Goal: Transaction & Acquisition: Purchase product/service

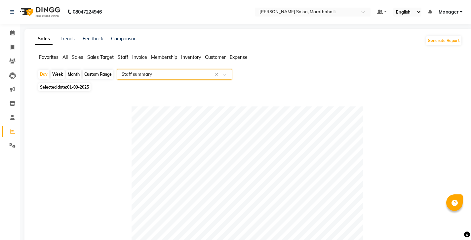
select select "full_report"
select select "csv"
click at [14, 46] on icon at bounding box center [13, 47] width 4 height 5
select select "4783"
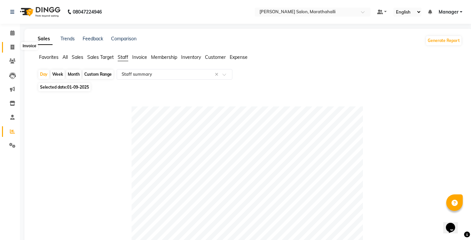
select select "service"
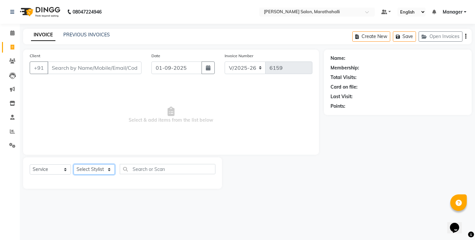
select select "50343"
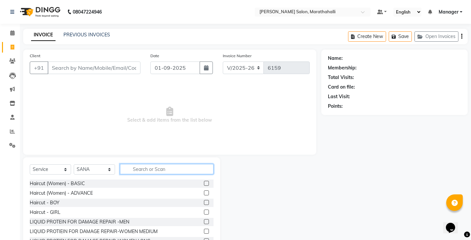
click at [144, 164] on input "text" at bounding box center [166, 169] width 93 height 10
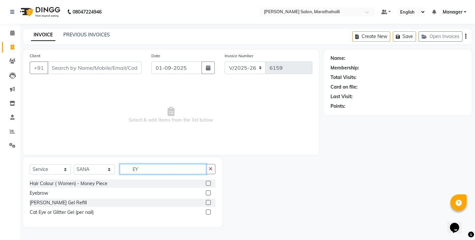
type input "EY"
click at [210, 190] on label at bounding box center [208, 192] width 5 height 5
click at [210, 191] on input "checkbox" at bounding box center [208, 193] width 4 height 4
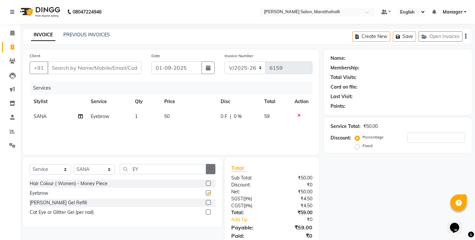
checkbox input "false"
drag, startPoint x: 212, startPoint y: 158, endPoint x: 186, endPoint y: 160, distance: 26.2
click at [211, 164] on button "button" at bounding box center [211, 169] width 10 height 10
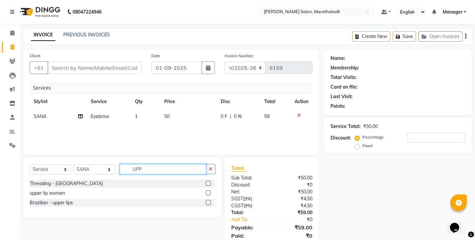
type input "UPP"
click at [211, 181] on label at bounding box center [208, 183] width 5 height 5
click at [210, 181] on input "checkbox" at bounding box center [208, 183] width 4 height 4
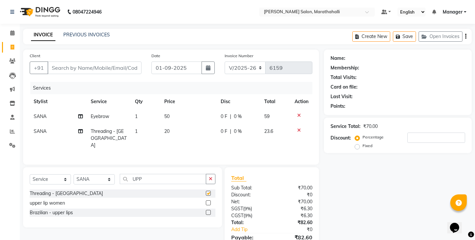
checkbox input "false"
click at [90, 61] on input "Client" at bounding box center [95, 67] width 94 height 13
type input "7"
type input "0"
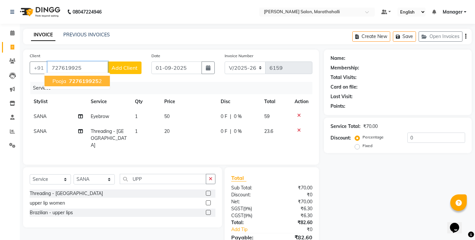
click at [78, 77] on button "pooja 727619925 2" at bounding box center [77, 81] width 65 height 11
type input "7276199252"
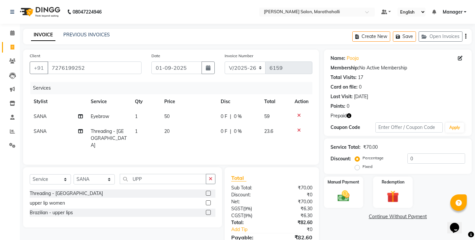
click at [347, 113] on icon "button" at bounding box center [349, 115] width 5 height 5
click at [389, 189] on img at bounding box center [393, 197] width 20 height 16
click at [377, 214] on span "Prepaid 1" at bounding box center [382, 218] width 21 height 8
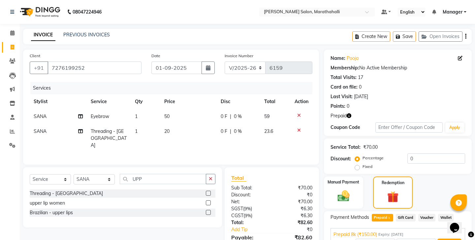
click at [442, 238] on button "Add" at bounding box center [450, 243] width 24 height 11
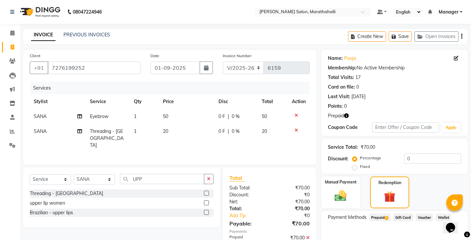
scroll to position [28, 0]
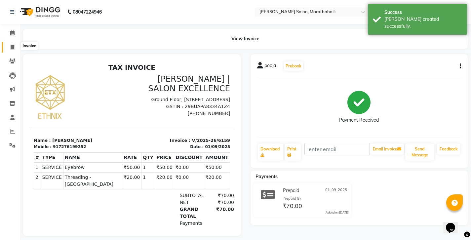
click at [10, 46] on span at bounding box center [13, 48] width 12 height 8
select select "service"
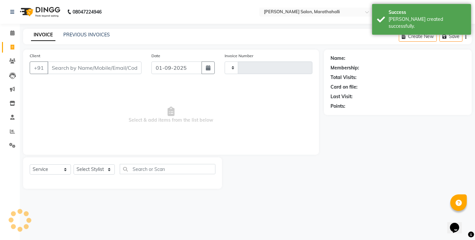
type input "6160"
select select "4783"
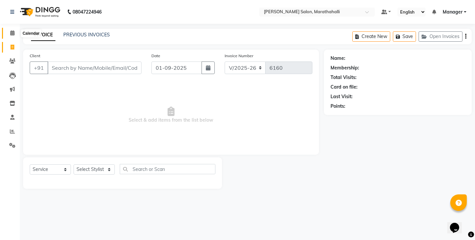
click at [13, 33] on icon at bounding box center [12, 32] width 4 height 5
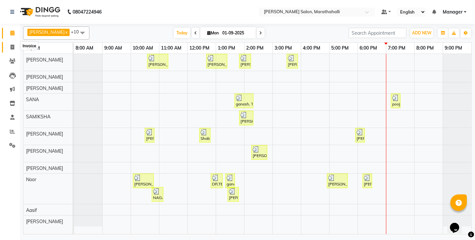
click at [7, 45] on span at bounding box center [13, 48] width 12 height 8
select select "4783"
select select "service"
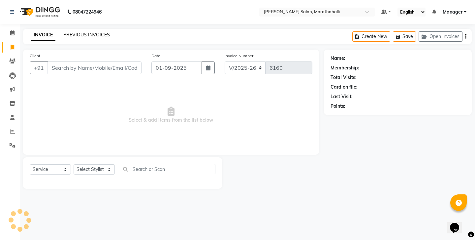
click at [77, 32] on link "PREVIOUS INVOICES" at bounding box center [86, 35] width 47 height 6
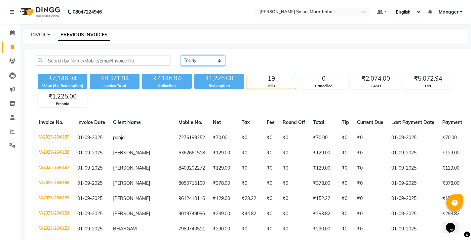
select select "range"
click at [248, 56] on input "01-09-2025" at bounding box center [256, 60] width 46 height 9
select select "9"
select select "2025"
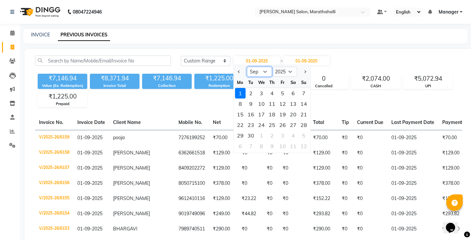
select select "8"
click at [247, 130] on div "26" at bounding box center [250, 135] width 11 height 11
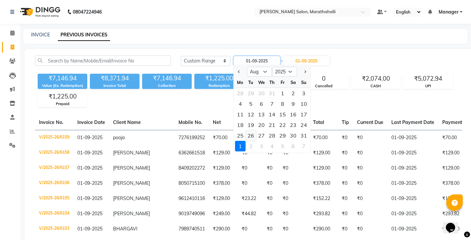
type input "26-08-2025"
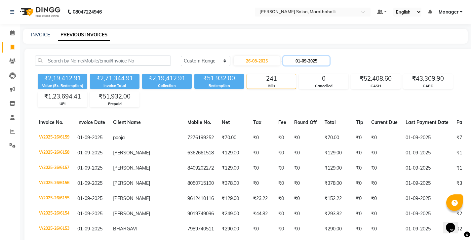
click at [293, 56] on input "01-09-2025" at bounding box center [306, 60] width 46 height 9
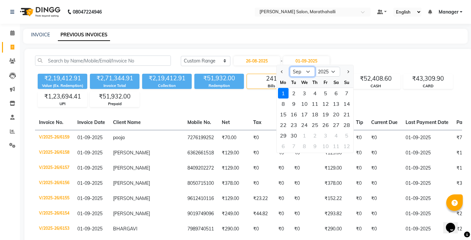
select select "8"
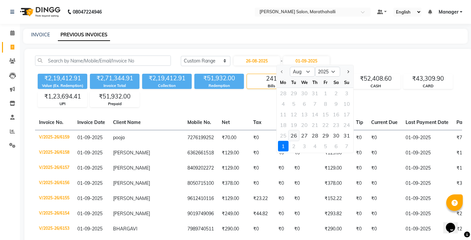
click at [291, 130] on div "26" at bounding box center [293, 135] width 11 height 11
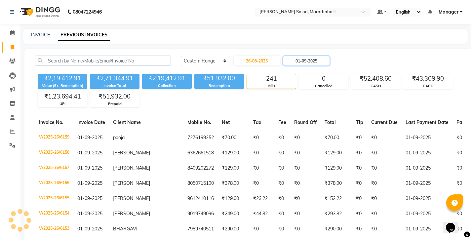
type input "26-08-2025"
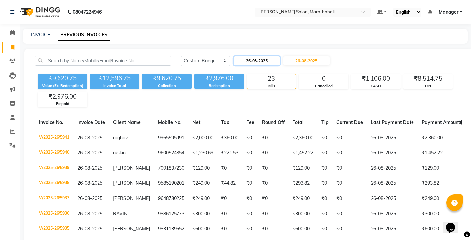
click at [247, 56] on input "26-08-2025" at bounding box center [256, 60] width 46 height 9
select select "8"
select select "2025"
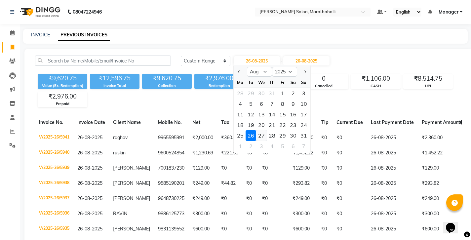
click at [258, 130] on div "27" at bounding box center [261, 135] width 11 height 11
type input "27-08-2025"
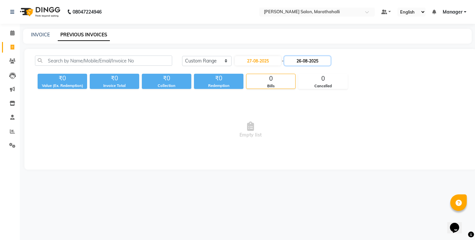
click at [291, 56] on input "26-08-2025" at bounding box center [308, 60] width 46 height 9
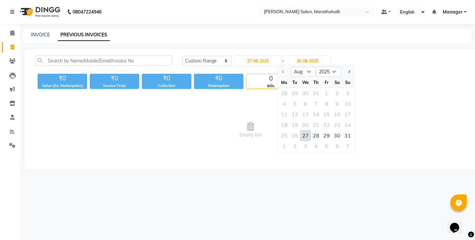
click at [301, 130] on div "27" at bounding box center [305, 135] width 11 height 11
type input "27-08-2025"
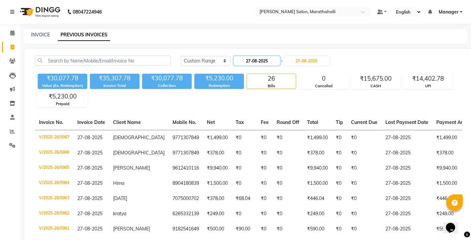
click at [264, 56] on input "27-08-2025" at bounding box center [256, 60] width 46 height 9
select select "8"
select select "2025"
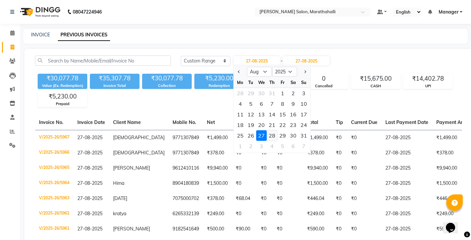
click at [266, 130] on div "28" at bounding box center [271, 135] width 11 height 11
type input "28-08-2025"
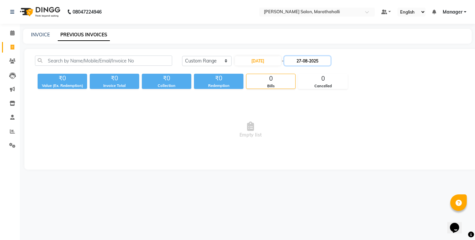
click at [295, 56] on input "27-08-2025" at bounding box center [308, 60] width 46 height 9
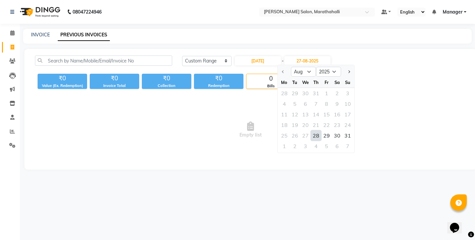
click at [311, 130] on div "28" at bounding box center [316, 135] width 11 height 11
type input "28-08-2025"
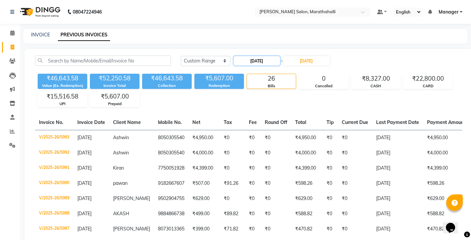
click at [248, 56] on input "28-08-2025" at bounding box center [256, 60] width 46 height 9
select select "8"
select select "2025"
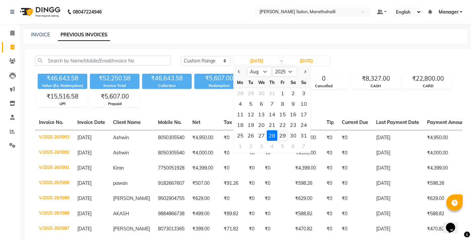
click at [277, 130] on div "29" at bounding box center [282, 135] width 11 height 11
type input "29-08-2025"
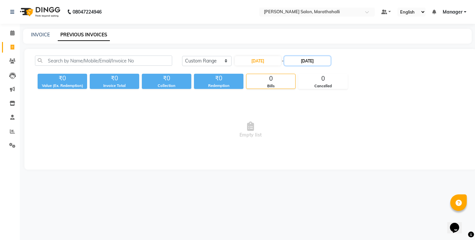
click at [293, 56] on input "28-08-2025" at bounding box center [308, 60] width 46 height 9
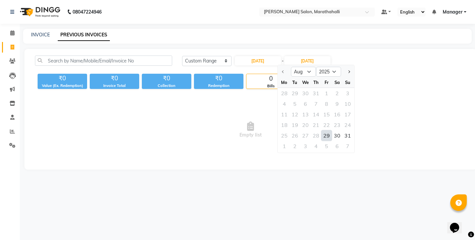
click at [322, 130] on div "29" at bounding box center [327, 135] width 11 height 11
type input "29-08-2025"
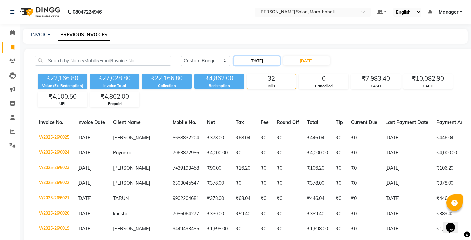
click at [254, 56] on input "29-08-2025" at bounding box center [256, 60] width 46 height 9
select select "8"
select select "2025"
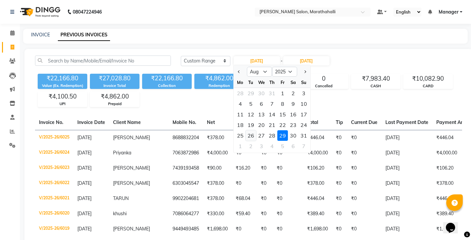
click at [246, 130] on div "26" at bounding box center [250, 135] width 11 height 11
type input "26-08-2025"
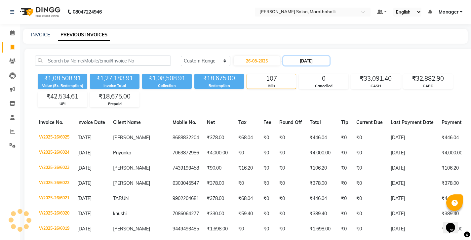
click at [288, 58] on input "29-08-2025" at bounding box center [306, 60] width 46 height 9
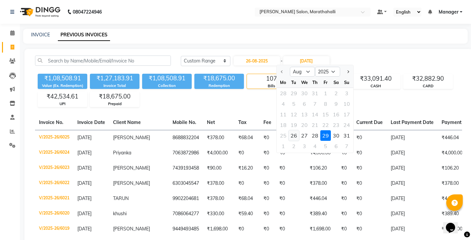
click at [290, 130] on div "26" at bounding box center [293, 135] width 11 height 11
type input "26-08-2025"
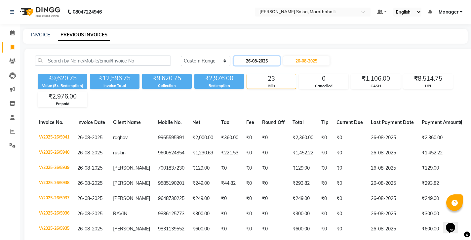
click at [247, 56] on input "26-08-2025" at bounding box center [256, 60] width 46 height 9
select select "8"
select select "2025"
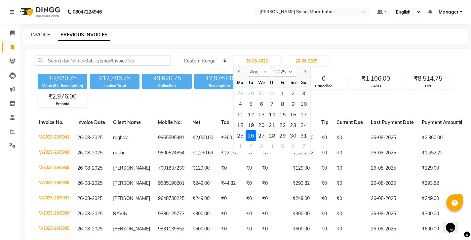
click at [257, 130] on div "27" at bounding box center [261, 135] width 11 height 11
type input "27-08-2025"
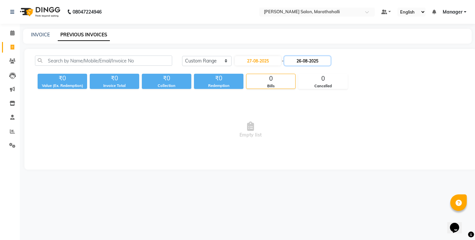
click at [289, 56] on input "26-08-2025" at bounding box center [308, 60] width 46 height 9
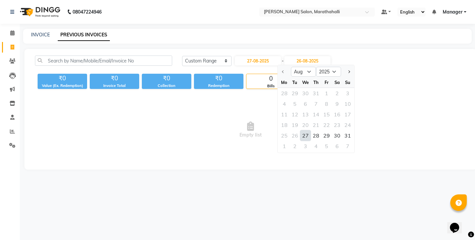
click at [300, 130] on div "27" at bounding box center [305, 135] width 11 height 11
type input "27-08-2025"
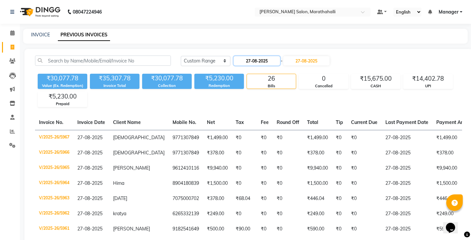
click at [246, 56] on input "27-08-2025" at bounding box center [256, 60] width 46 height 9
select select "8"
select select "2025"
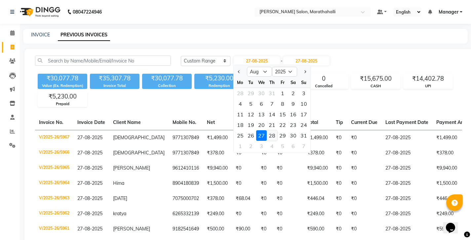
click at [266, 130] on div "28" at bounding box center [271, 135] width 11 height 11
type input "28-08-2025"
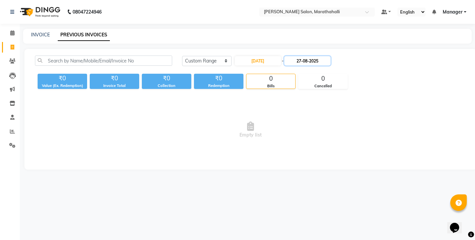
click at [294, 56] on input "27-08-2025" at bounding box center [308, 60] width 46 height 9
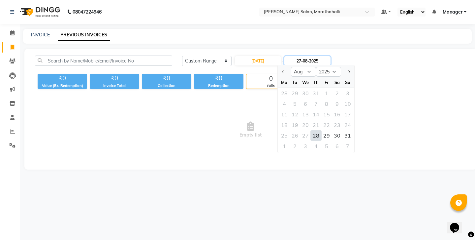
click at [294, 56] on input "27-08-2025" at bounding box center [308, 60] width 46 height 9
click at [311, 130] on div "28" at bounding box center [316, 135] width 11 height 11
type input "28-08-2025"
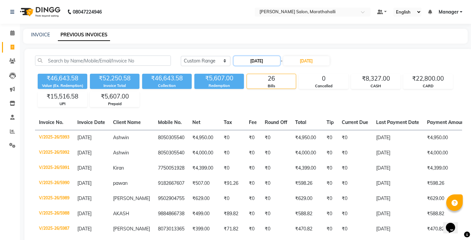
click at [247, 56] on input "28-08-2025" at bounding box center [256, 60] width 46 height 9
select select "8"
select select "2025"
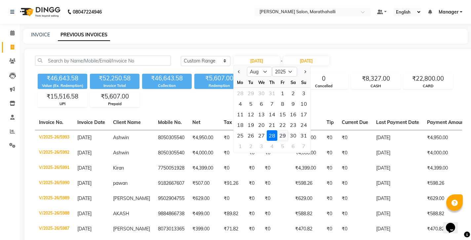
click at [277, 130] on div "29" at bounding box center [282, 135] width 11 height 11
type input "29-08-2025"
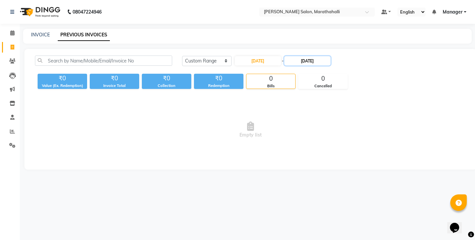
click at [300, 56] on input "28-08-2025" at bounding box center [308, 60] width 46 height 9
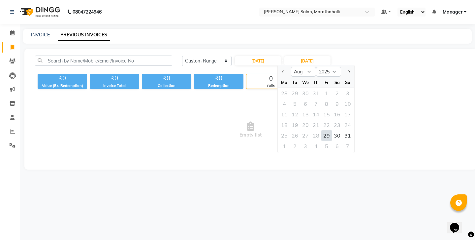
click at [322, 130] on div "29" at bounding box center [327, 135] width 11 height 11
type input "29-08-2025"
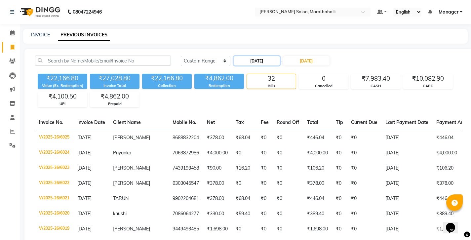
click at [252, 56] on input "29-08-2025" at bounding box center [256, 60] width 46 height 9
select select "8"
select select "2025"
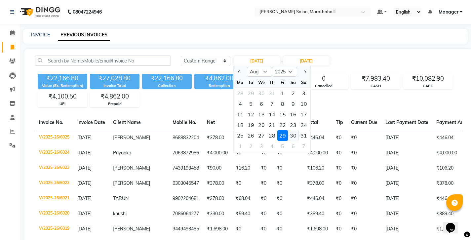
click at [288, 130] on div "30" at bounding box center [293, 135] width 11 height 11
type input "30-08-2025"
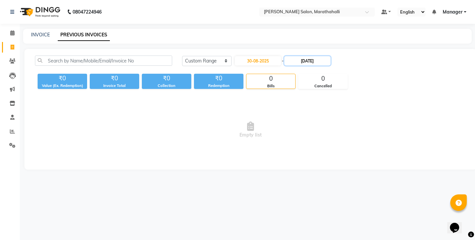
click at [297, 56] on input "29-08-2025" at bounding box center [308, 60] width 46 height 9
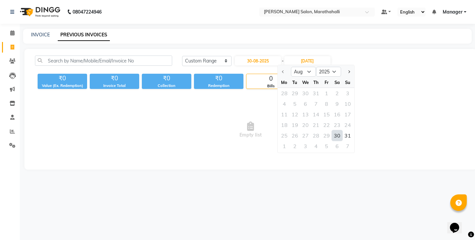
click at [332, 130] on div "30" at bounding box center [337, 135] width 11 height 11
type input "30-08-2025"
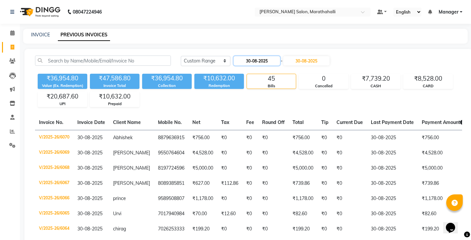
click at [251, 56] on input "30-08-2025" at bounding box center [256, 60] width 46 height 9
select select "8"
select select "2025"
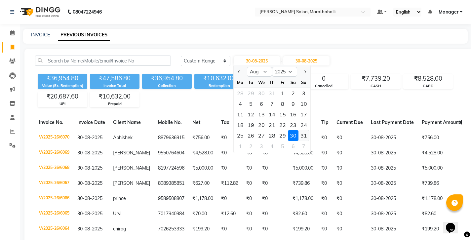
click at [298, 130] on div "31" at bounding box center [303, 135] width 11 height 11
type input "31-08-2025"
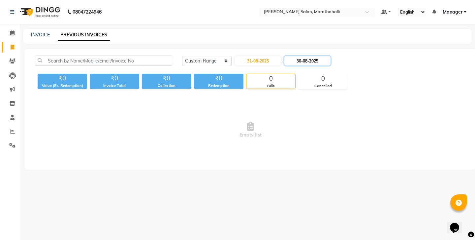
click at [296, 56] on input "30-08-2025" at bounding box center [308, 60] width 46 height 9
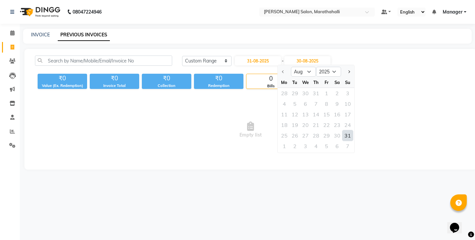
click at [343, 130] on div "31" at bounding box center [348, 135] width 11 height 11
type input "31-08-2025"
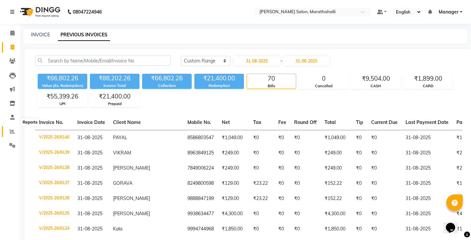
click at [13, 129] on icon at bounding box center [12, 131] width 5 height 5
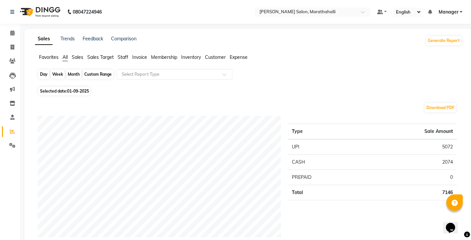
click at [42, 70] on div "Day" at bounding box center [43, 74] width 11 height 9
select select "9"
select select "2025"
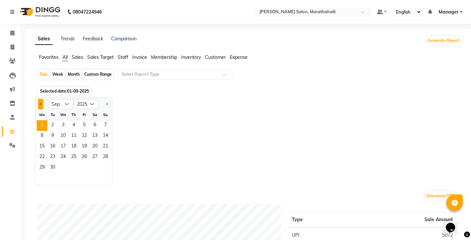
click at [38, 99] on button "Previous month" at bounding box center [40, 104] width 5 height 11
select select "8"
click at [79, 120] on span "1" at bounding box center [84, 125] width 11 height 11
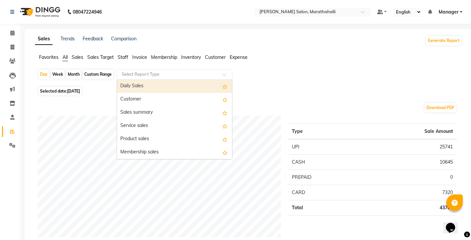
click at [143, 71] on input "text" at bounding box center [167, 74] width 95 height 7
click at [118, 54] on span "Staff" at bounding box center [123, 57] width 11 height 6
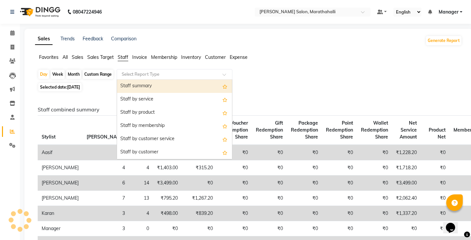
click at [120, 71] on input "text" at bounding box center [167, 74] width 95 height 7
click at [121, 80] on div "Staff summary" at bounding box center [174, 86] width 115 height 13
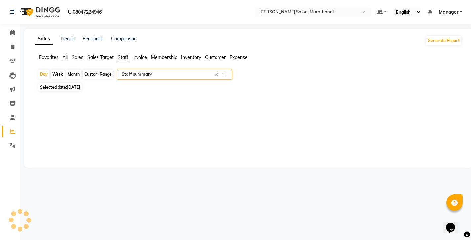
select select "full_report"
select select "csv"
click at [66, 70] on div "Month" at bounding box center [73, 74] width 15 height 9
select select "8"
select select "2025"
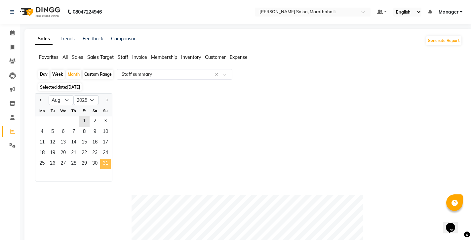
click at [100, 158] on span "31" at bounding box center [105, 163] width 11 height 11
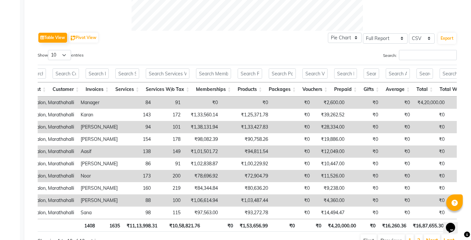
scroll to position [0, 52]
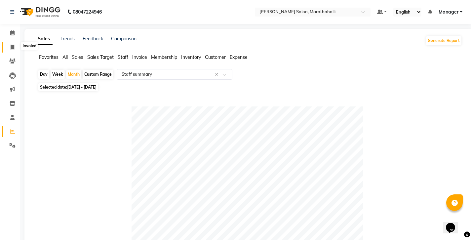
click at [11, 45] on icon at bounding box center [13, 47] width 4 height 5
select select "4783"
select select "service"
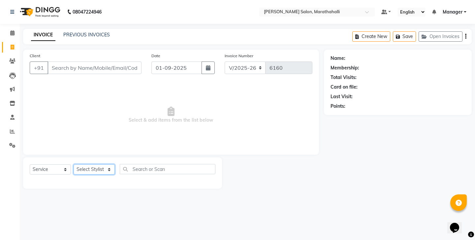
select select "57548"
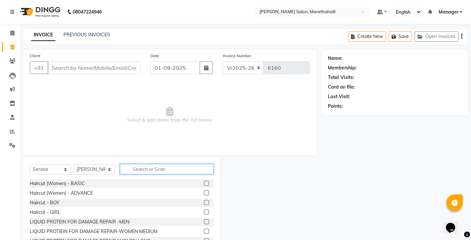
click at [146, 164] on input "text" at bounding box center [166, 169] width 93 height 10
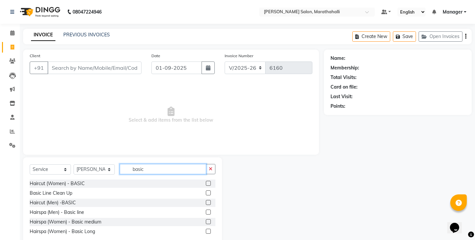
type input "basic"
click at [209, 200] on label at bounding box center [208, 202] width 5 height 5
click at [209, 200] on input "checkbox" at bounding box center [208, 202] width 4 height 4
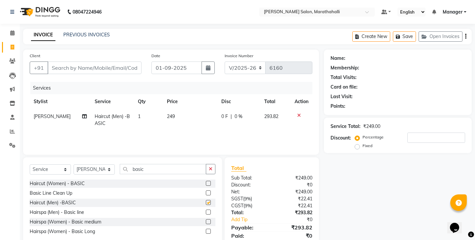
checkbox input "false"
click at [107, 65] on input "Client" at bounding box center [95, 67] width 94 height 13
drag, startPoint x: 143, startPoint y: 155, endPoint x: 112, endPoint y: 154, distance: 31.1
click at [112, 164] on div "Select Service Product Membership Package Voucher Prepaid Gift Card Select Styl…" at bounding box center [123, 172] width 186 height 16
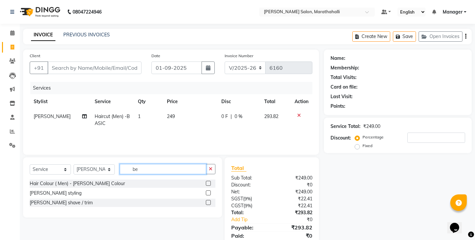
type input "be"
click at [209, 200] on label at bounding box center [208, 202] width 5 height 5
click at [209, 200] on input "checkbox" at bounding box center [208, 202] width 4 height 4
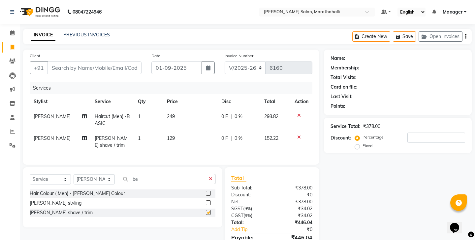
checkbox input "false"
click at [84, 61] on input "Client" at bounding box center [95, 67] width 94 height 13
type input "9"
type input "0"
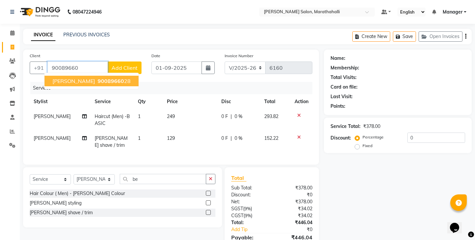
click at [98, 78] on span "90089660" at bounding box center [111, 81] width 26 height 7
type input "9008966028"
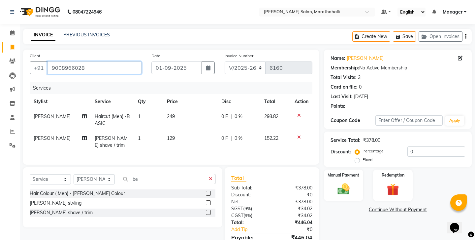
click at [61, 61] on input "9008966028" at bounding box center [95, 67] width 94 height 13
click at [347, 182] on img at bounding box center [343, 189] width 20 height 15
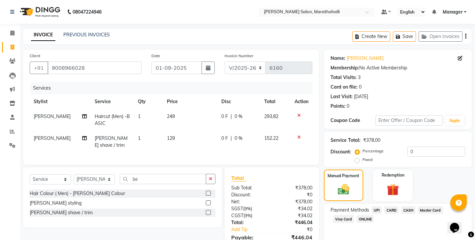
click at [372, 206] on span "UPI" at bounding box center [377, 210] width 10 height 8
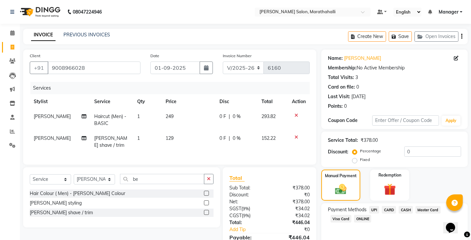
scroll to position [22, 0]
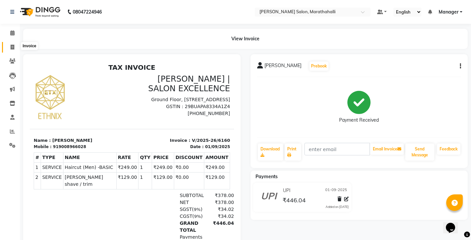
click at [13, 45] on icon at bounding box center [13, 47] width 4 height 5
select select "service"
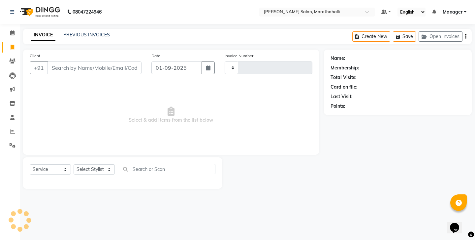
type input "6161"
select select "4783"
click at [69, 34] on link "PREVIOUS INVOICES" at bounding box center [86, 35] width 47 height 6
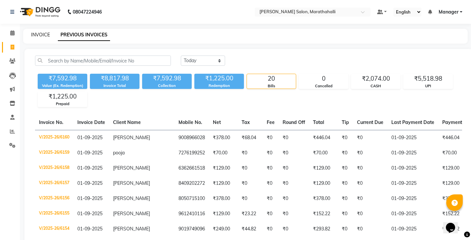
click at [40, 32] on link "INVOICE" at bounding box center [40, 35] width 19 height 6
select select "4783"
select select "service"
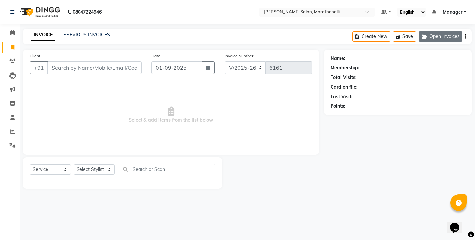
click at [443, 33] on button "Open Invoices" at bounding box center [441, 36] width 44 height 10
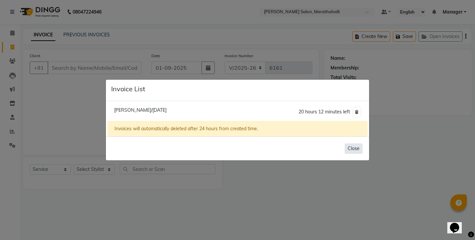
click at [356, 144] on button "Close" at bounding box center [354, 148] width 18 height 10
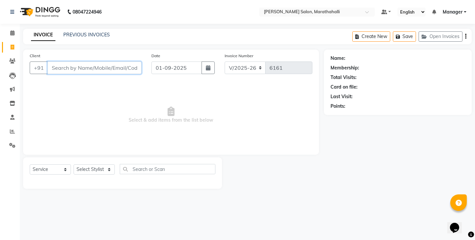
click at [89, 63] on input "Client" at bounding box center [95, 67] width 94 height 13
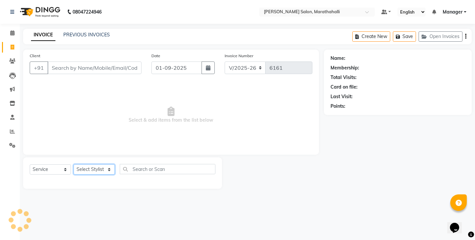
select select "28905"
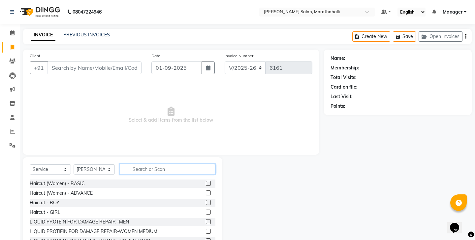
click at [142, 164] on input "text" at bounding box center [168, 169] width 96 height 10
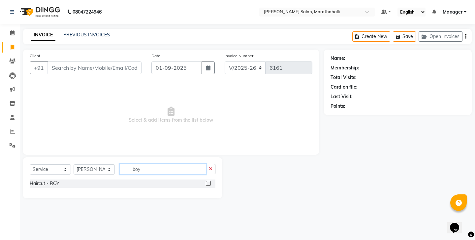
type input "boy"
click at [211, 181] on label at bounding box center [208, 183] width 5 height 5
click at [210, 181] on input "checkbox" at bounding box center [208, 183] width 4 height 4
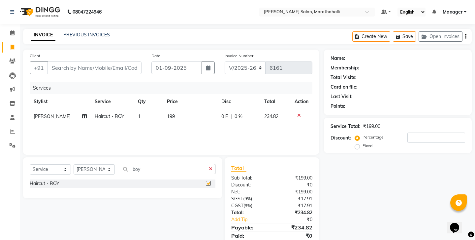
checkbox input "false"
click at [79, 62] on input "Client" at bounding box center [95, 67] width 94 height 13
type input "9"
type input "0"
type input "9620343469"
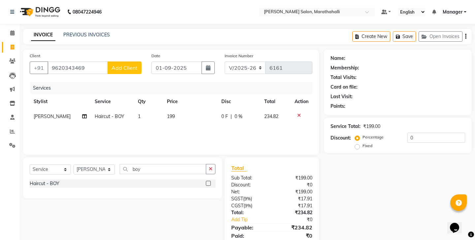
click at [135, 64] on span "Add Client" at bounding box center [125, 67] width 26 height 7
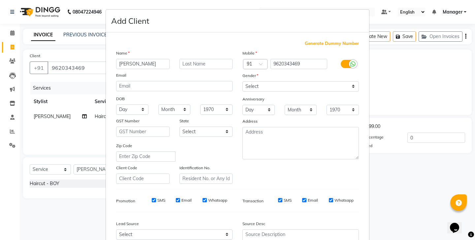
type input "[PERSON_NAME]"
select select "male"
select select
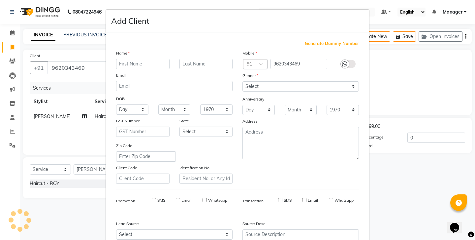
select select
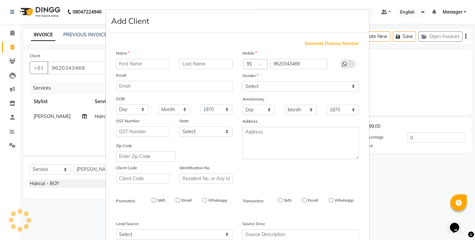
checkbox input "false"
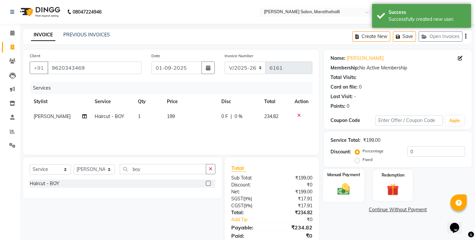
click at [349, 182] on img at bounding box center [343, 189] width 20 height 15
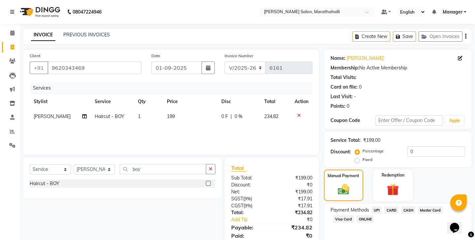
click at [372, 206] on span "UPI" at bounding box center [377, 210] width 10 height 8
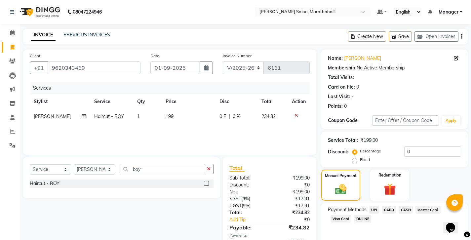
scroll to position [22, 0]
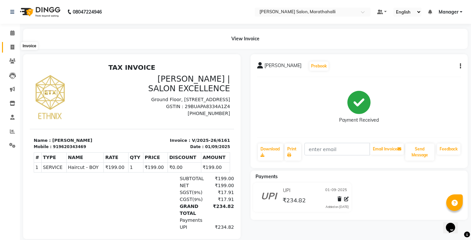
click at [10, 44] on span at bounding box center [13, 48] width 12 height 8
select select "service"
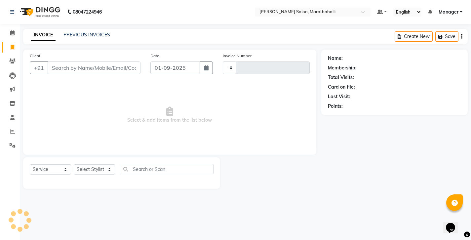
type input "6162"
select select "4783"
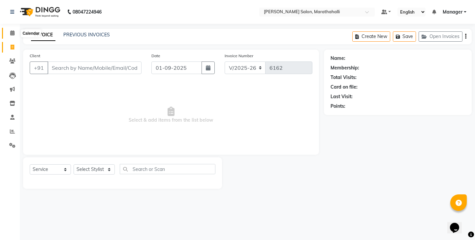
click at [10, 31] on span at bounding box center [13, 33] width 12 height 8
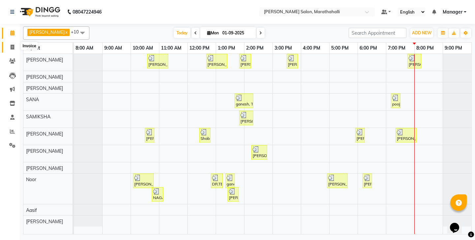
click at [10, 47] on span at bounding box center [13, 48] width 12 height 8
select select "4783"
select select "service"
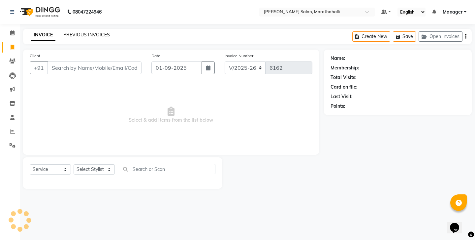
click at [73, 32] on link "PREVIOUS INVOICES" at bounding box center [86, 35] width 47 height 6
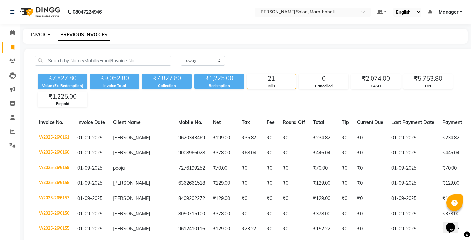
click at [38, 33] on link "INVOICE" at bounding box center [40, 35] width 19 height 6
select select "4783"
select select "service"
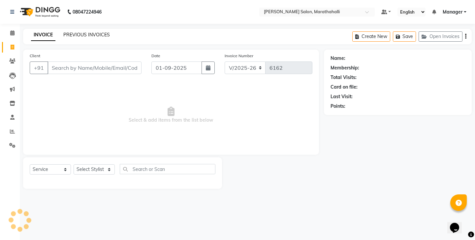
click at [70, 33] on link "PREVIOUS INVOICES" at bounding box center [86, 35] width 47 height 6
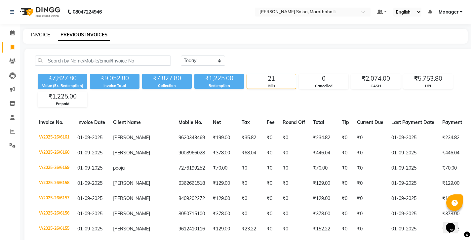
click at [39, 32] on link "INVOICE" at bounding box center [40, 35] width 19 height 6
select select "4783"
select select "service"
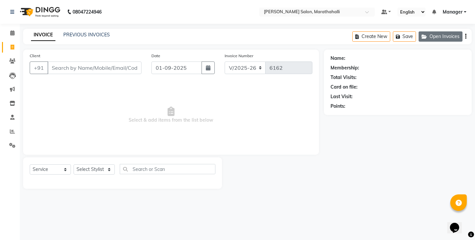
click at [441, 37] on button "Open Invoices" at bounding box center [441, 36] width 44 height 10
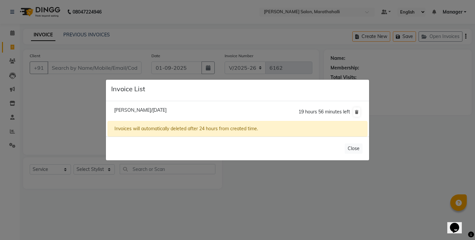
click at [123, 113] on span "Mika Null/01 September 2025" at bounding box center [140, 110] width 52 height 6
type input "9612410116"
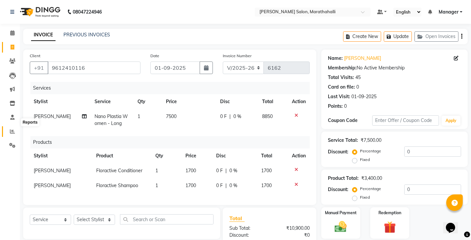
click at [10, 128] on span at bounding box center [13, 132] width 12 height 8
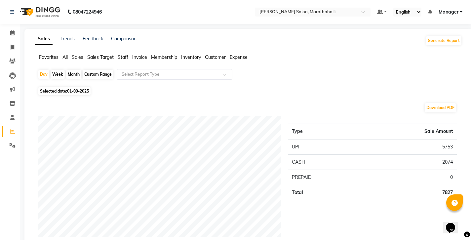
click at [122, 71] on input "text" at bounding box center [167, 74] width 95 height 7
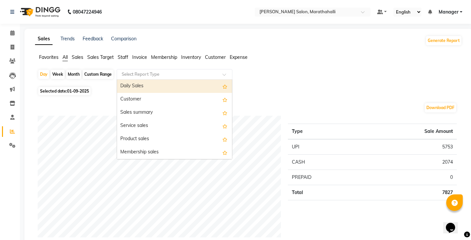
click at [122, 80] on div "Daily Sales" at bounding box center [174, 86] width 115 height 13
select select "full_report"
select select "csv"
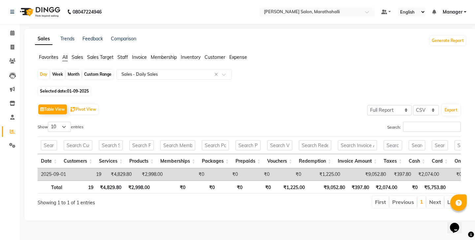
click at [118, 54] on span "Staff" at bounding box center [123, 57] width 11 height 6
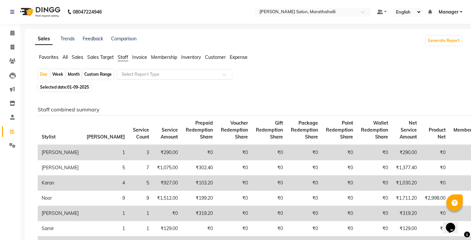
click at [136, 71] on input "text" at bounding box center [167, 74] width 95 height 7
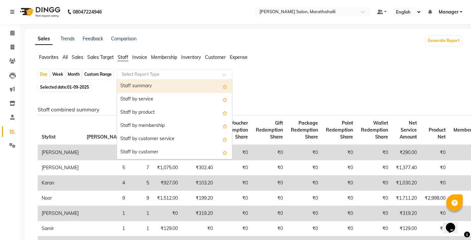
click at [134, 80] on div "Staff summary" at bounding box center [174, 86] width 115 height 13
select select "full_report"
select select "csv"
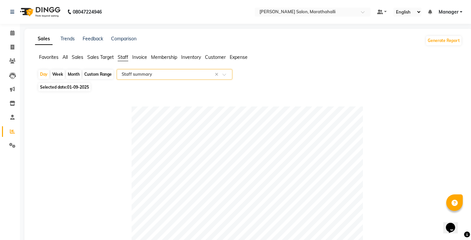
click at [134, 84] on div "Selected date: 01-09-2025" at bounding box center [250, 87] width 424 height 7
click at [15, 47] on span at bounding box center [13, 48] width 12 height 8
select select "4783"
select select "service"
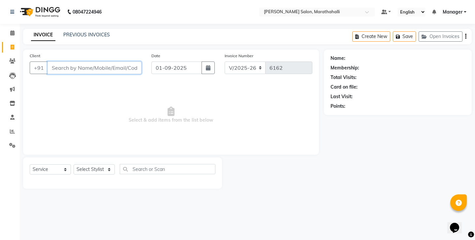
click at [73, 61] on input "Client" at bounding box center [95, 67] width 94 height 13
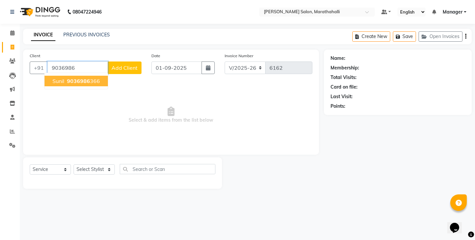
click at [67, 78] on span "9036986" at bounding box center [78, 81] width 23 height 7
type input "9036986366"
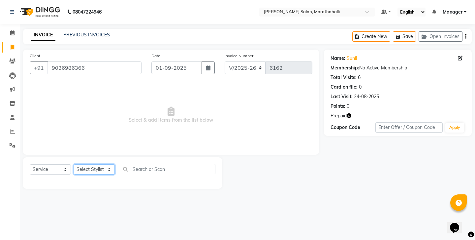
select select "90531"
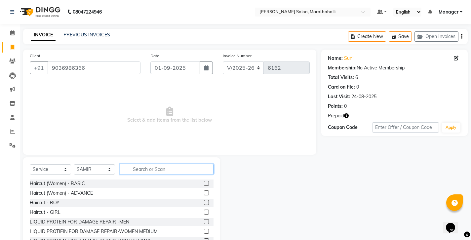
click at [141, 164] on input "text" at bounding box center [166, 169] width 93 height 10
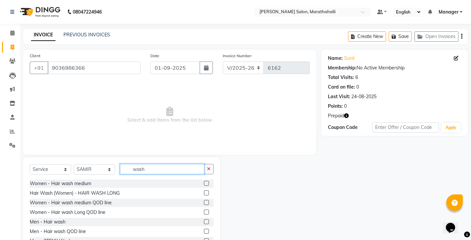
type input "wash"
click at [204, 181] on label at bounding box center [206, 183] width 5 height 5
click at [204, 181] on input "checkbox" at bounding box center [206, 183] width 4 height 4
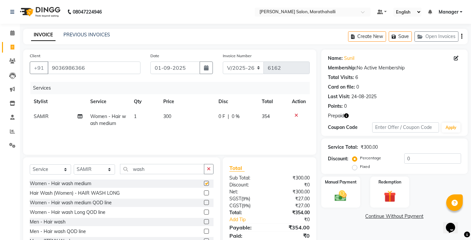
checkbox input "false"
click at [344, 112] on div "Prepaid" at bounding box center [394, 115] width 133 height 7
click at [344, 113] on icon "button" at bounding box center [346, 115] width 5 height 5
click at [386, 189] on img at bounding box center [389, 197] width 20 height 16
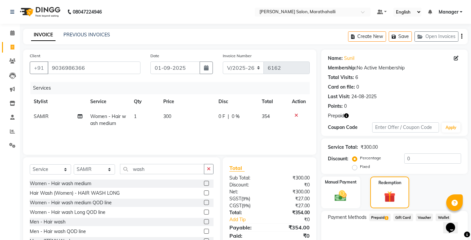
click at [374, 213] on span "Prepaid 1" at bounding box center [379, 217] width 21 height 8
click at [438, 238] on button "Add" at bounding box center [445, 243] width 24 height 11
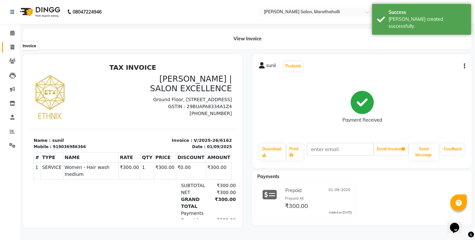
click at [9, 44] on span at bounding box center [13, 48] width 12 height 8
select select "4783"
select select "service"
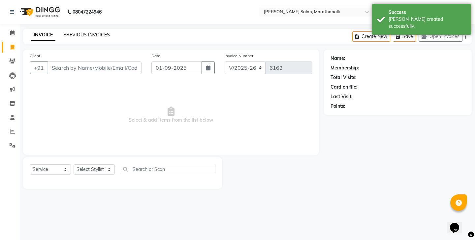
click at [75, 32] on link "PREVIOUS INVOICES" at bounding box center [86, 35] width 47 height 6
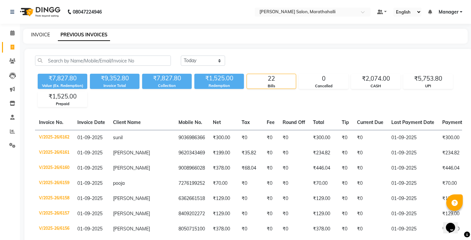
click at [36, 34] on link "INVOICE" at bounding box center [40, 35] width 19 height 6
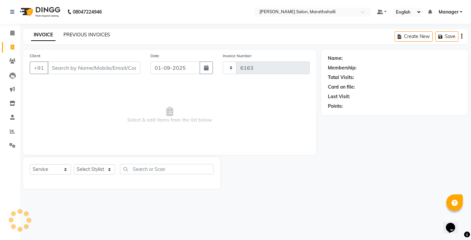
click at [77, 33] on link "PREVIOUS INVOICES" at bounding box center [86, 35] width 47 height 6
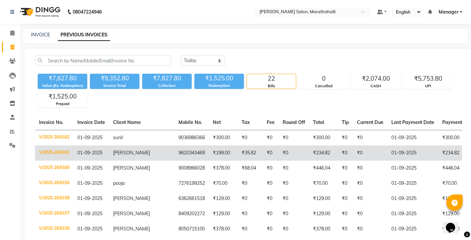
scroll to position [201, 0]
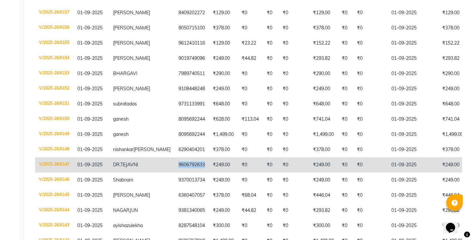
copy td "9606792633"
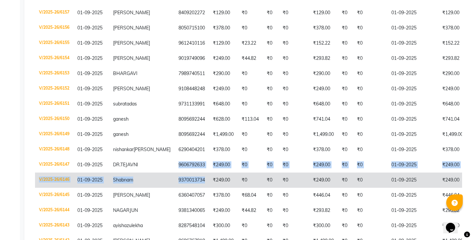
drag, startPoint x: 125, startPoint y: 113, endPoint x: 151, endPoint y: 130, distance: 30.2
click at [151, 130] on tbody "V/2025-26/6162 01-09-2025 sunil 9036986366 ₹300.00 ₹0 ₹0 ₹0 ₹300.00 ₹0 ₹0 01-09…" at bounding box center [319, 96] width 569 height 334
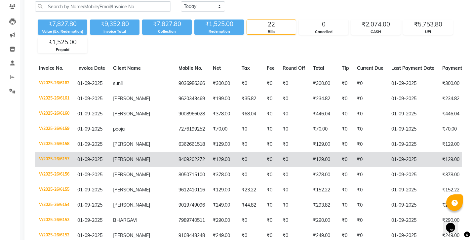
scroll to position [186, 0]
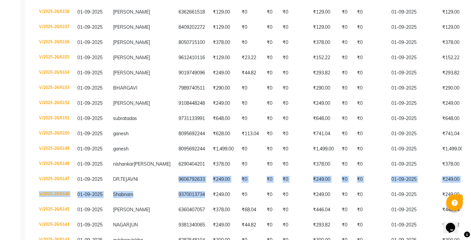
click at [1, 118] on div "Calendar Invoice Clients Leads Marketing Inventory Staff Reports Settings Compl…" at bounding box center [44, 68] width 89 height 472
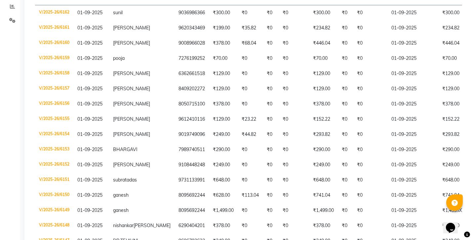
scroll to position [0, 0]
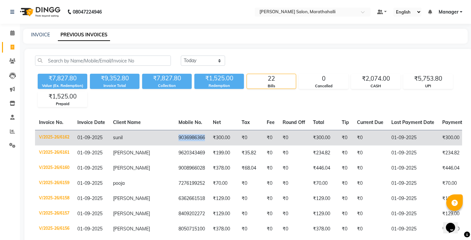
copy td "9036986366"
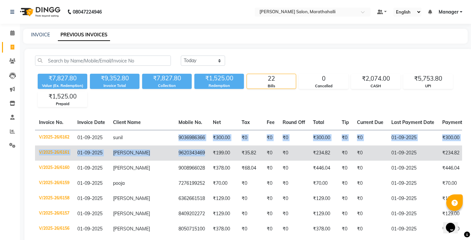
drag, startPoint x: 125, startPoint y: 117, endPoint x: 148, endPoint y: 134, distance: 27.9
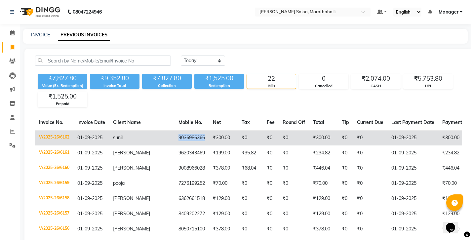
copy td "9036986366"
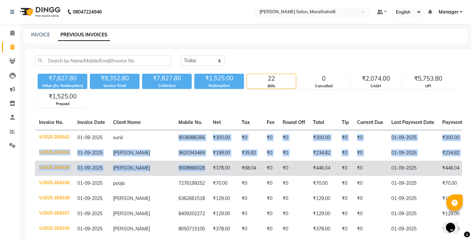
drag, startPoint x: 125, startPoint y: 116, endPoint x: 152, endPoint y: 142, distance: 37.1
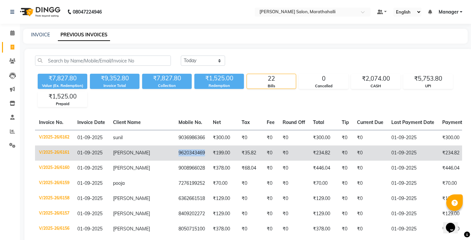
copy td "9620343469"
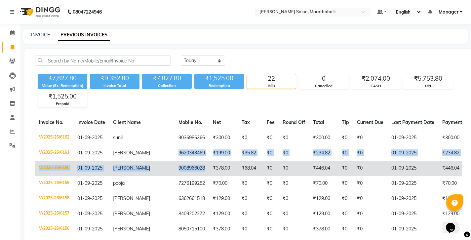
drag, startPoint x: 127, startPoint y: 129, endPoint x: 150, endPoint y: 142, distance: 26.1
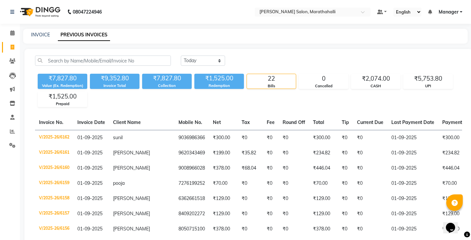
click at [35, 33] on link "INVOICE" at bounding box center [40, 35] width 19 height 6
select select "4783"
select select "service"
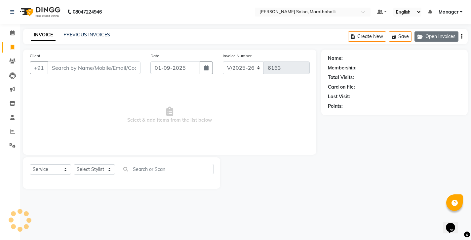
click at [448, 37] on button "Open Invoices" at bounding box center [436, 36] width 44 height 10
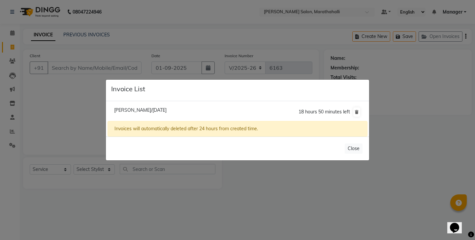
click at [130, 111] on span "Mika Null/01 September 2025" at bounding box center [140, 110] width 52 height 6
type input "9612410116"
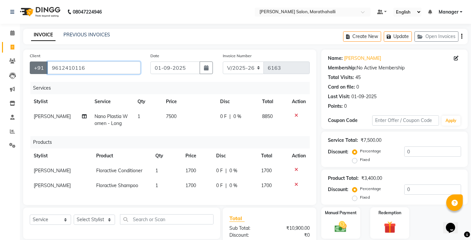
drag, startPoint x: 92, startPoint y: 60, endPoint x: 38, endPoint y: 58, distance: 54.5
click at [38, 61] on div "+91 9612410116" at bounding box center [85, 67] width 111 height 13
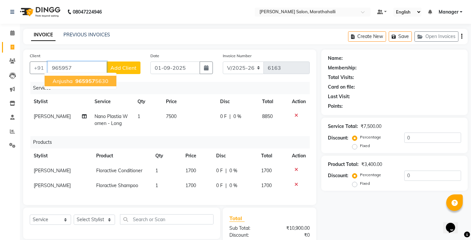
click at [61, 78] on span "Anjusha" at bounding box center [62, 81] width 20 height 7
type input "9659575630"
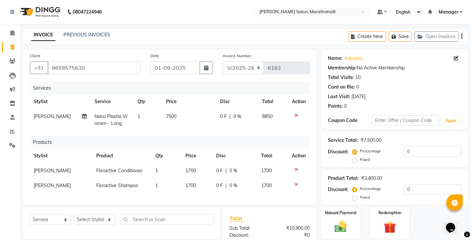
click at [462, 36] on icon "button" at bounding box center [461, 36] width 1 height 0
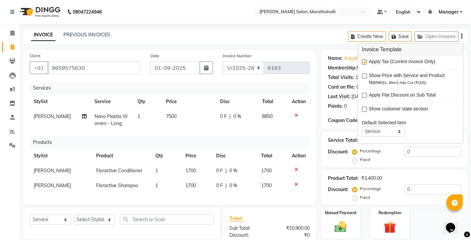
click at [364, 60] on label at bounding box center [364, 61] width 5 height 5
click at [364, 60] on input "checkbox" at bounding box center [364, 62] width 4 height 4
checkbox input "false"
click at [349, 215] on div "Name: Anjusha Membership: No Active Membership Total Visits: 10 Card on file: 0…" at bounding box center [396, 170] width 151 height 241
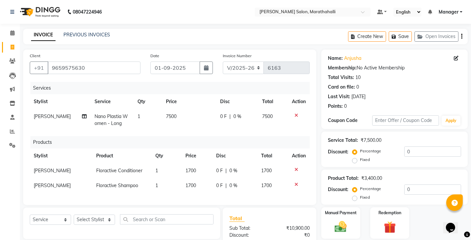
scroll to position [18, 0]
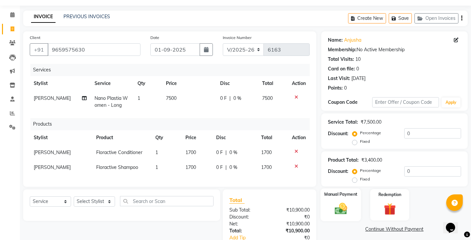
click at [350, 201] on img at bounding box center [340, 208] width 20 height 14
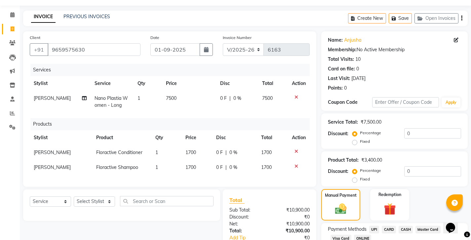
click at [369, 226] on span "UPI" at bounding box center [374, 230] width 10 height 8
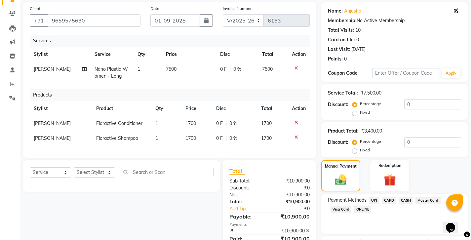
checkbox input "false"
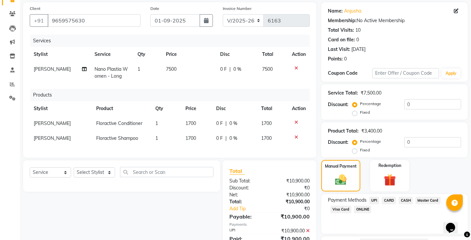
checkbox input "false"
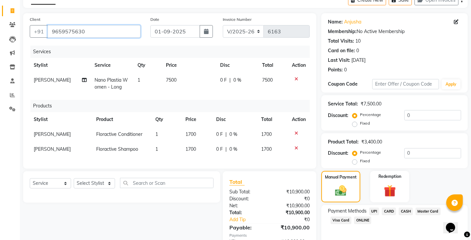
click at [53, 27] on input "9659575630" at bounding box center [94, 31] width 93 height 13
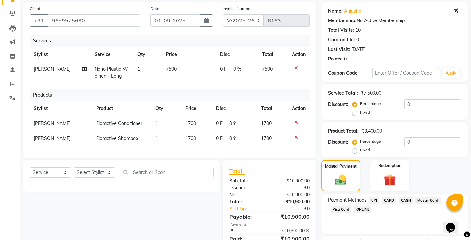
drag, startPoint x: 348, startPoint y: 227, endPoint x: 343, endPoint y: 222, distance: 7.3
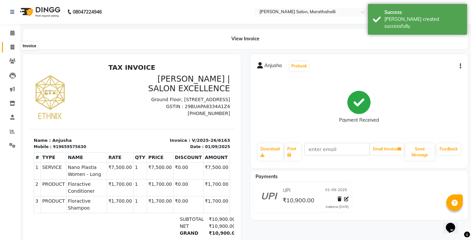
click at [15, 44] on span at bounding box center [13, 48] width 12 height 8
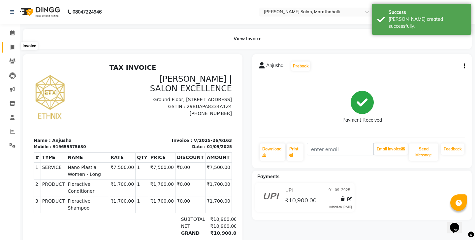
select select "4783"
select select "service"
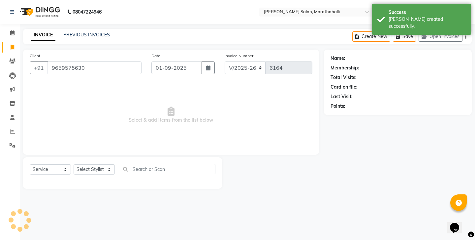
type input "9659575630"
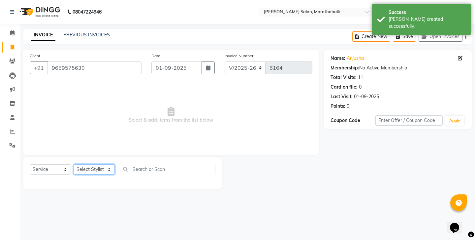
select select "28905"
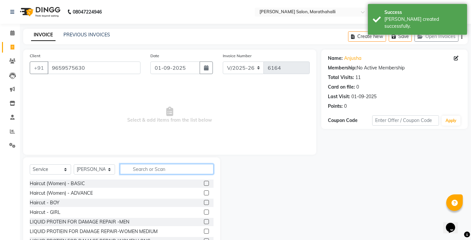
click at [144, 164] on input "text" at bounding box center [166, 169] width 93 height 10
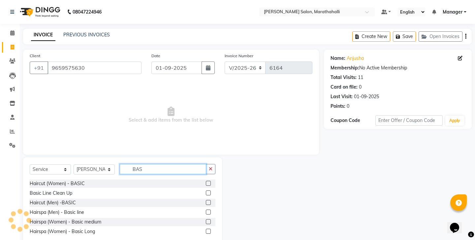
type input "BAS"
click at [211, 200] on label at bounding box center [208, 202] width 5 height 5
click at [210, 200] on input "checkbox" at bounding box center [208, 202] width 4 height 4
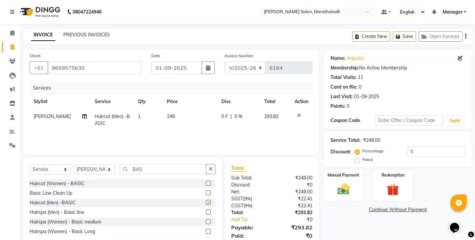
checkbox input "false"
click at [337, 182] on img at bounding box center [343, 189] width 20 height 15
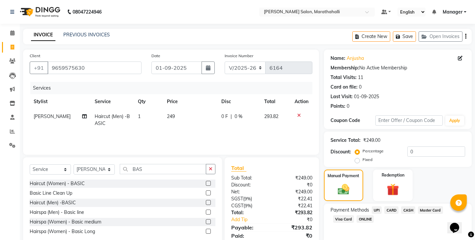
click at [372, 206] on span "UPI" at bounding box center [377, 210] width 10 height 8
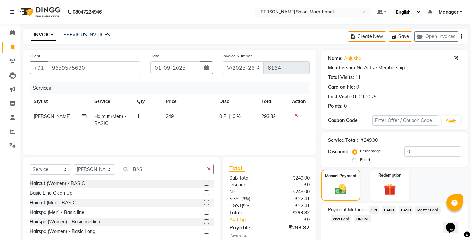
scroll to position [22, 0]
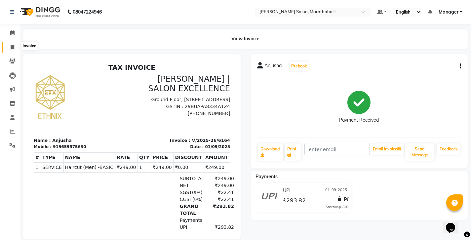
click at [10, 45] on span at bounding box center [13, 48] width 12 height 8
select select "4783"
select select "service"
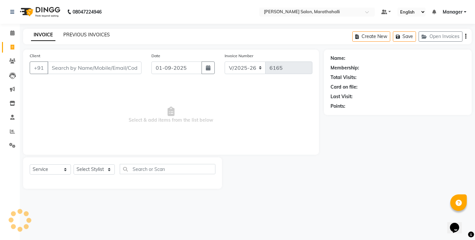
click at [81, 32] on link "PREVIOUS INVOICES" at bounding box center [86, 35] width 47 height 6
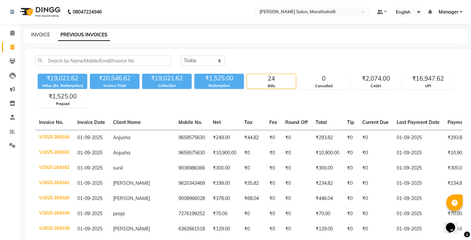
click at [37, 33] on link "INVOICE" at bounding box center [40, 35] width 19 height 6
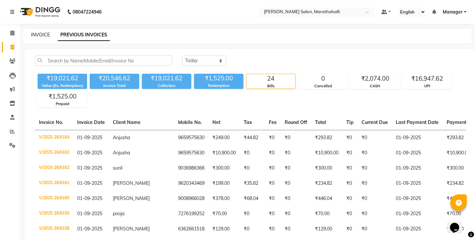
select select "4783"
select select "service"
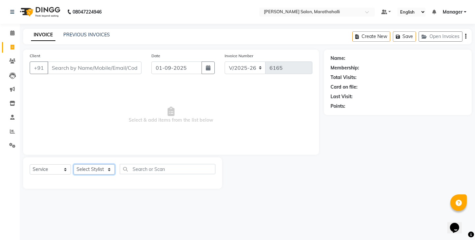
select select "51337"
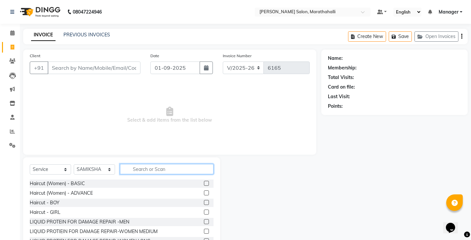
click at [141, 164] on input "text" at bounding box center [166, 169] width 93 height 10
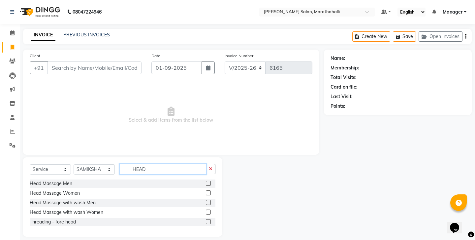
type input "HEAD"
click at [209, 209] on label at bounding box center [208, 211] width 5 height 5
click at [209, 210] on input "checkbox" at bounding box center [208, 212] width 4 height 4
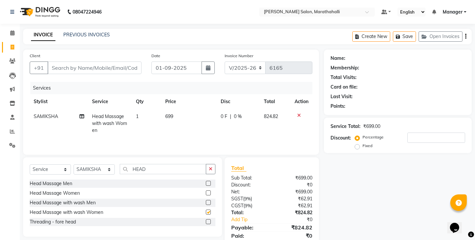
checkbox input "false"
click at [82, 61] on input "Client" at bounding box center [95, 67] width 94 height 13
click at [87, 61] on input "Client" at bounding box center [95, 67] width 94 height 13
type input "9"
type input "0"
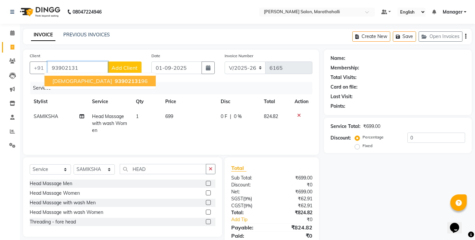
click at [62, 78] on span "Pravalika" at bounding box center [82, 81] width 60 height 7
type input "9390213196"
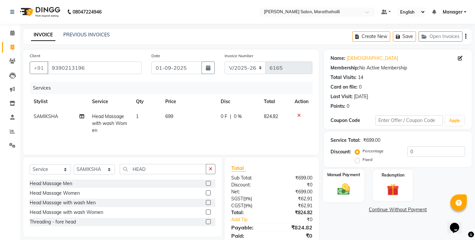
click at [348, 182] on img at bounding box center [343, 189] width 20 height 15
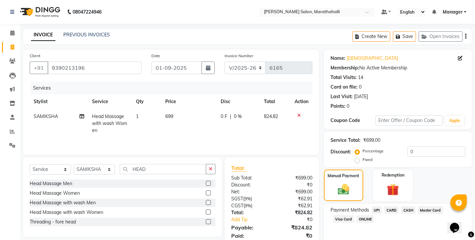
click at [467, 36] on icon "button" at bounding box center [466, 36] width 1 height 0
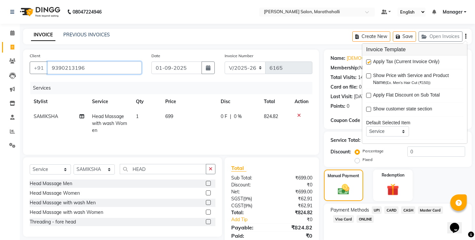
click at [57, 63] on input "9390213196" at bounding box center [95, 67] width 94 height 13
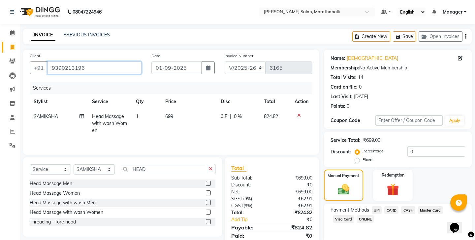
click at [57, 63] on input "9390213196" at bounding box center [95, 67] width 94 height 13
click at [373, 157] on label "Fixed" at bounding box center [368, 160] width 10 height 6
click at [361, 157] on input "Fixed" at bounding box center [359, 159] width 5 height 5
radio input "true"
drag, startPoint x: 408, startPoint y: 131, endPoint x: 375, endPoint y: 129, distance: 33.4
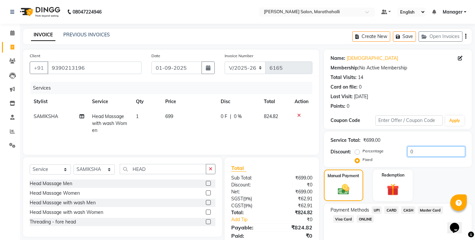
click at [375, 146] on div "Percentage Fixed 0" at bounding box center [411, 155] width 109 height 18
type input "24"
click at [58, 61] on input "9390213196" at bounding box center [95, 67] width 94 height 13
click at [372, 206] on span "UPI" at bounding box center [377, 210] width 10 height 8
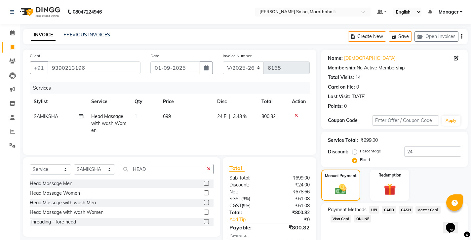
scroll to position [22, 0]
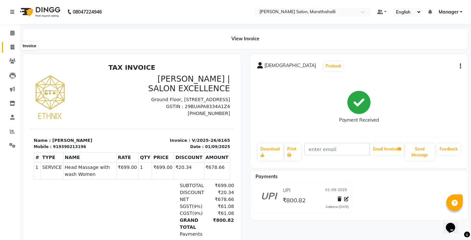
click at [12, 45] on icon at bounding box center [13, 47] width 4 height 5
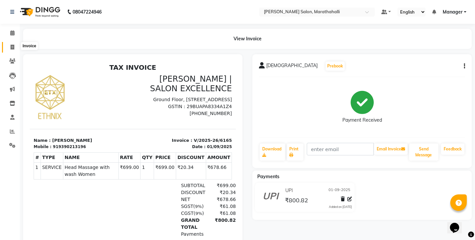
select select "4783"
select select "service"
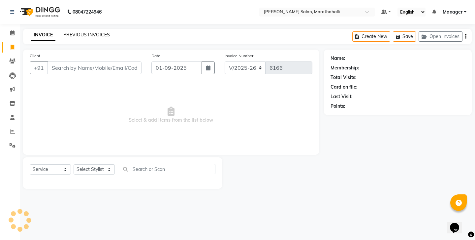
click at [79, 32] on link "PREVIOUS INVOICES" at bounding box center [86, 35] width 47 height 6
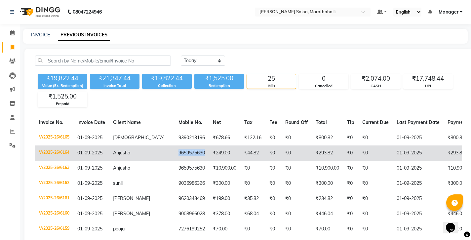
copy td "9659575630"
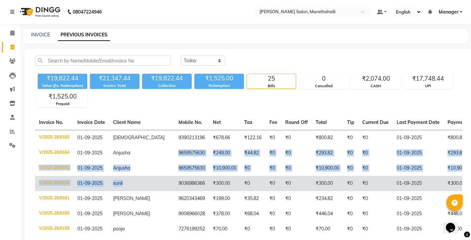
drag, startPoint x: 125, startPoint y: 128, endPoint x: 147, endPoint y: 153, distance: 32.6
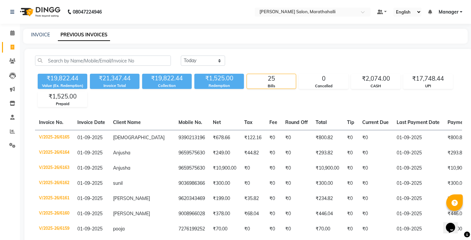
click at [170, 85] on div "₹19,822.44 Value (Ex. Redemption) ₹21,347.44 Invoice Total ₹19,822.44 Collectio…" at bounding box center [248, 89] width 427 height 36
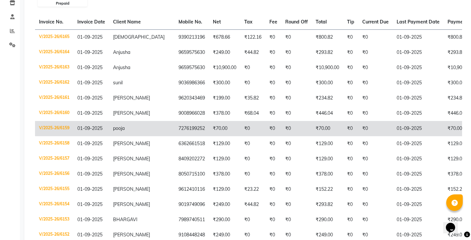
scroll to position [79, 0]
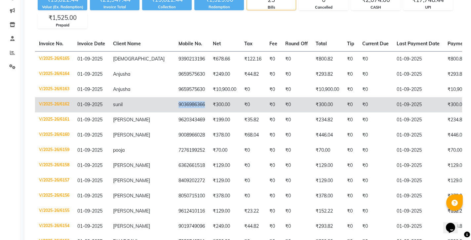
copy td "9036986366"
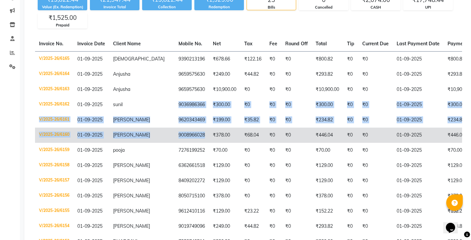
drag, startPoint x: 125, startPoint y: 76, endPoint x: 146, endPoint y: 107, distance: 37.4
click at [146, 107] on tbody "V/2025-26/6165 01-09-2025 Pravalika 9390213196 ₹678.66 ₹122.16 ₹0 ₹0 ₹800.82 ₹0…" at bounding box center [322, 241] width 575 height 380
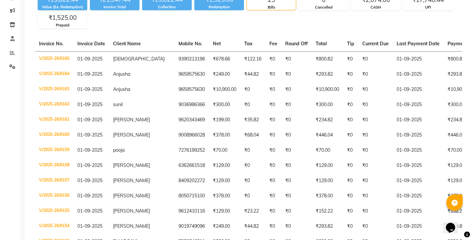
click at [188, 17] on div "Today Yesterday Custom Range ₹19,822.44 Value (Ex. Redemption) ₹21,347.44 Invoi…" at bounding box center [248, 213] width 448 height 487
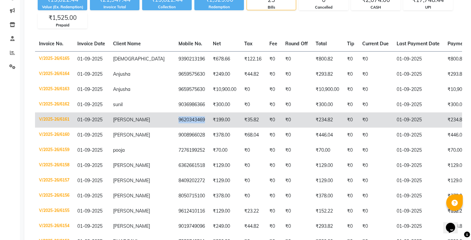
copy td "9620343469"
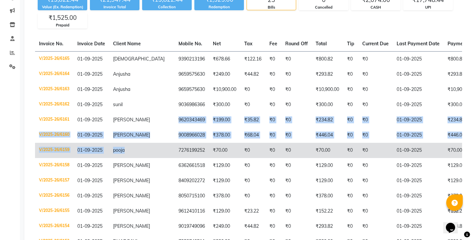
drag, startPoint x: 127, startPoint y: 89, endPoint x: 147, endPoint y: 113, distance: 30.9
click at [147, 113] on tbody "V/2025-26/6165 01-09-2025 Pravalika 9390213196 ₹678.66 ₹122.16 ₹0 ₹0 ₹800.82 ₹0…" at bounding box center [322, 241] width 575 height 380
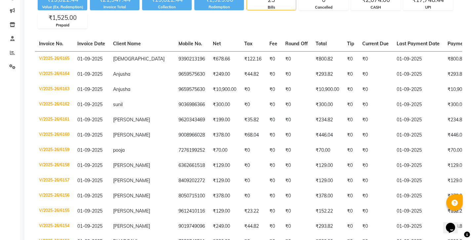
click at [188, 15] on div "Today Yesterday Custom Range ₹19,822.44 Value (Ex. Redemption) ₹21,347.44 Invoi…" at bounding box center [248, 213] width 448 height 487
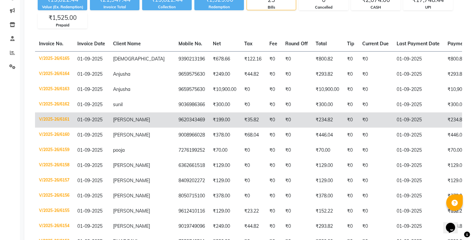
click at [174, 112] on td "9620343469" at bounding box center [191, 119] width 34 height 15
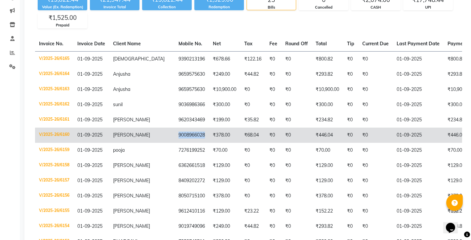
copy td "9008966028"
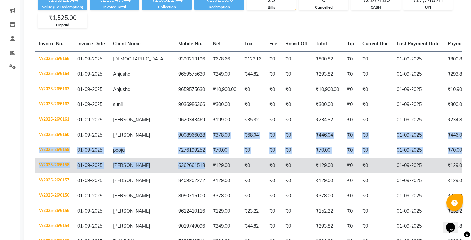
drag, startPoint x: 126, startPoint y: 101, endPoint x: 146, endPoint y: 132, distance: 35.9
click at [146, 132] on tbody "V/2025-26/6165 01-09-2025 Pravalika 9390213196 ₹678.66 ₹122.16 ₹0 ₹0 ₹800.82 ₹0…" at bounding box center [322, 241] width 575 height 380
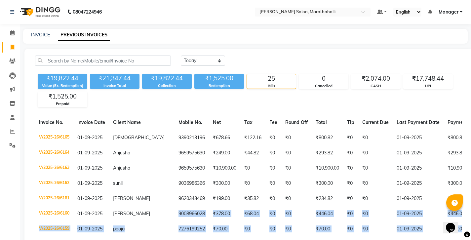
scroll to position [118, 0]
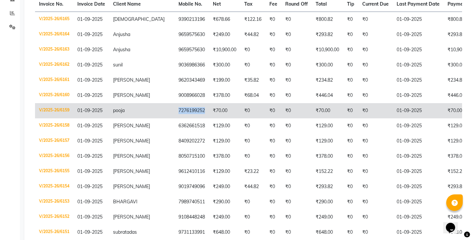
copy td "7276199252"
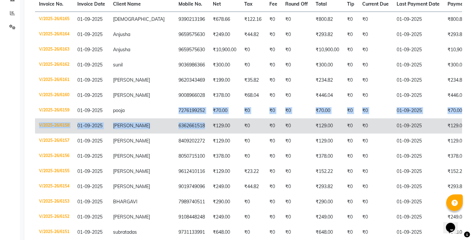
drag, startPoint x: 126, startPoint y: 75, endPoint x: 153, endPoint y: 86, distance: 29.2
click at [151, 93] on tbody "V/2025-26/6165 01-09-2025 Pravalika 9390213196 ₹678.66 ₹122.16 ₹0 ₹0 ₹800.82 ₹0…" at bounding box center [322, 202] width 575 height 380
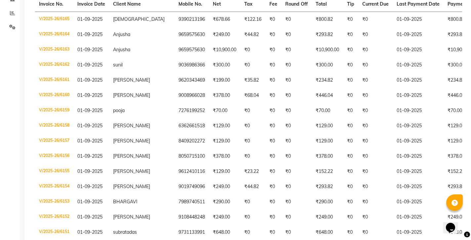
click at [8, 90] on div "Calendar Invoice Clients Leads Marketing Inventory Staff Reports Settings Compl…" at bounding box center [44, 159] width 89 height 518
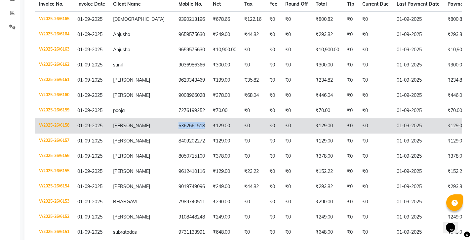
copy td "6362661518"
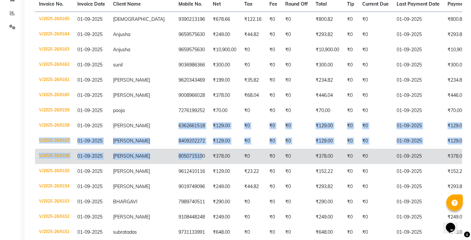
drag, startPoint x: 125, startPoint y: 87, endPoint x: 149, endPoint y: 115, distance: 36.8
click at [149, 115] on tbody "V/2025-26/6165 01-09-2025 Pravalika 9390213196 ₹678.66 ₹122.16 ₹0 ₹0 ₹800.82 ₹0…" at bounding box center [322, 202] width 575 height 380
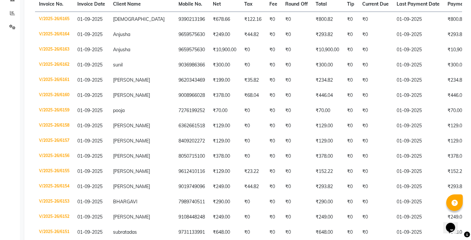
click at [9, 73] on div "Calendar Invoice Clients Leads Marketing Inventory Staff Reports Settings Compl…" at bounding box center [44, 159] width 89 height 518
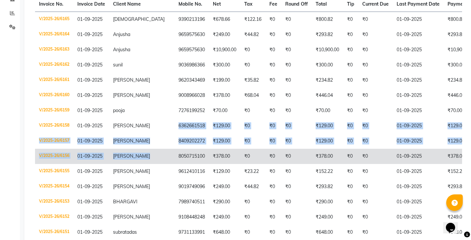
drag, startPoint x: 127, startPoint y: 88, endPoint x: 152, endPoint y: 110, distance: 32.8
click at [152, 110] on tbody "V/2025-26/6165 01-09-2025 Pravalika 9390213196 ₹678.66 ₹122.16 ₹0 ₹0 ₹800.82 ₹0…" at bounding box center [322, 202] width 575 height 380
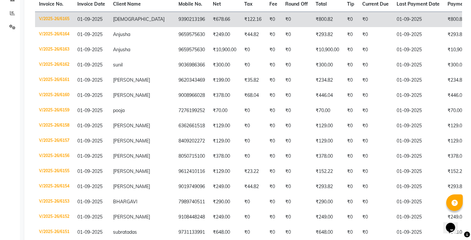
click at [443, 12] on td "₹800.82" at bounding box center [468, 20] width 51 height 16
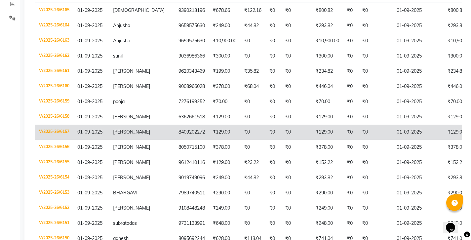
scroll to position [133, 0]
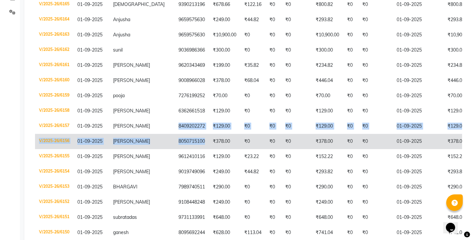
drag, startPoint x: 127, startPoint y: 86, endPoint x: 149, endPoint y: 103, distance: 26.8
click at [149, 103] on tbody "V/2025-26/6165 01-09-2025 Pravalika 9390213196 ₹678.66 ₹122.16 ₹0 ₹0 ₹800.82 ₹0…" at bounding box center [322, 187] width 575 height 380
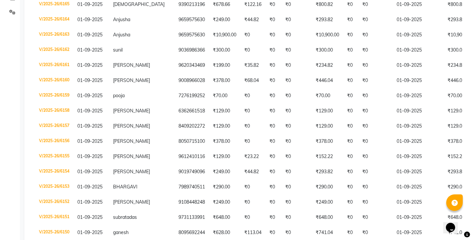
click at [9, 72] on div "Calendar Invoice Clients Leads Marketing Inventory Staff Reports Settings Compl…" at bounding box center [44, 144] width 89 height 518
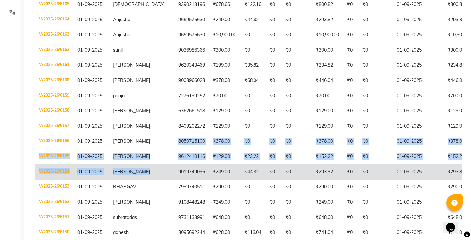
drag, startPoint x: 124, startPoint y: 99, endPoint x: 152, endPoint y: 121, distance: 35.3
click at [152, 121] on tbody "V/2025-26/6165 01-09-2025 Pravalika 9390213196 ₹678.66 ₹122.16 ₹0 ₹0 ₹800.82 ₹0…" at bounding box center [322, 187] width 575 height 380
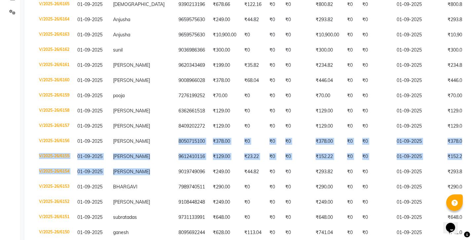
click at [1, 91] on div "Calendar Invoice Clients Leads Marketing Inventory Staff Reports Settings Compl…" at bounding box center [44, 144] width 89 height 518
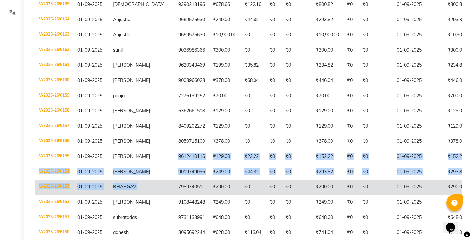
drag, startPoint x: 126, startPoint y: 112, endPoint x: 150, endPoint y: 133, distance: 31.6
click at [150, 133] on tbody "V/2025-26/6165 01-09-2025 Pravalika 9390213196 ₹678.66 ₹122.16 ₹0 ₹0 ₹800.82 ₹0…" at bounding box center [322, 187] width 575 height 380
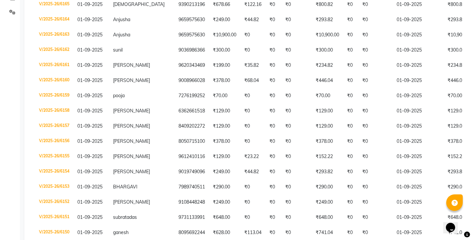
click at [17, 110] on div "Calendar Invoice Clients Leads Marketing Inventory Staff Reports Settings Compl…" at bounding box center [44, 144] width 89 height 518
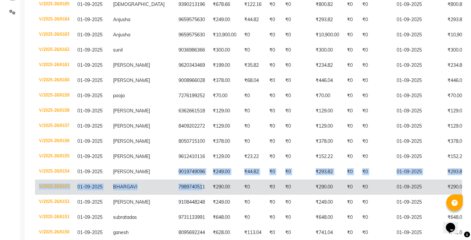
drag, startPoint x: 124, startPoint y: 125, endPoint x: 149, endPoint y: 139, distance: 28.1
click at [149, 139] on tbody "V/2025-26/6165 01-09-2025 Pravalika 9390213196 ₹678.66 ₹122.16 ₹0 ₹0 ₹800.82 ₹0…" at bounding box center [322, 187] width 575 height 380
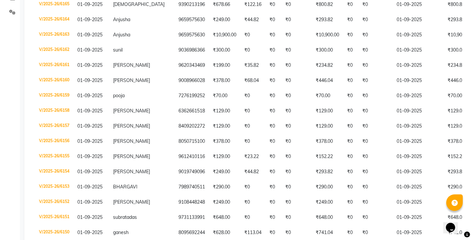
click at [10, 85] on div "Calendar Invoice Clients Leads Marketing Inventory Staff Reports Settings Compl…" at bounding box center [44, 144] width 89 height 518
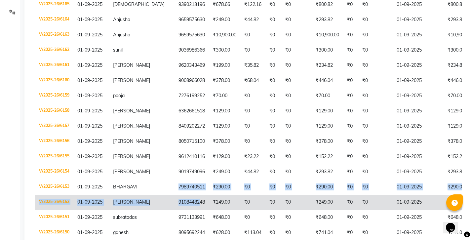
drag, startPoint x: 126, startPoint y: 137, endPoint x: 146, endPoint y: 152, distance: 24.7
click at [146, 152] on tbody "V/2025-26/6165 01-09-2025 Pravalika 9390213196 ₹678.66 ₹122.16 ₹0 ₹0 ₹800.82 ₹0…" at bounding box center [322, 187] width 575 height 380
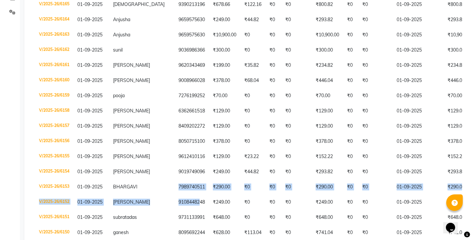
click at [0, 140] on div "Calendar Invoice Clients Leads Marketing Inventory Staff Reports Settings Compl…" at bounding box center [44, 144] width 89 height 518
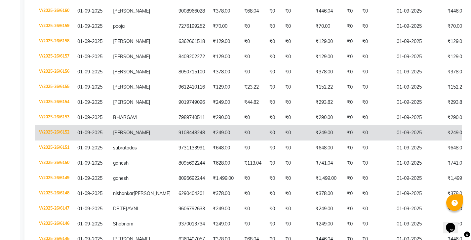
scroll to position [210, 0]
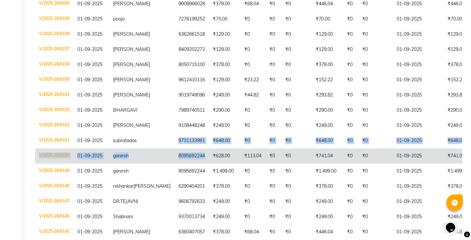
drag, startPoint x: 127, startPoint y: 87, endPoint x: 147, endPoint y: 105, distance: 26.6
click at [147, 105] on tbody "V/2025-26/6165 01-09-2025 Pravalika 9390213196 ₹678.66 ₹122.16 ₹0 ₹0 ₹800.82 ₹0…" at bounding box center [322, 110] width 575 height 380
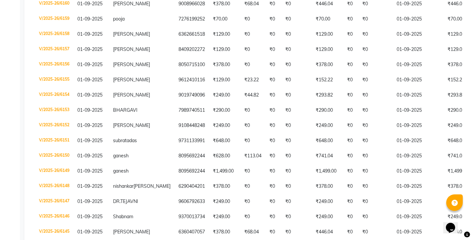
click at [16, 77] on div "Calendar Invoice Clients Leads Marketing Inventory Staff Reports Settings Compl…" at bounding box center [44, 67] width 89 height 518
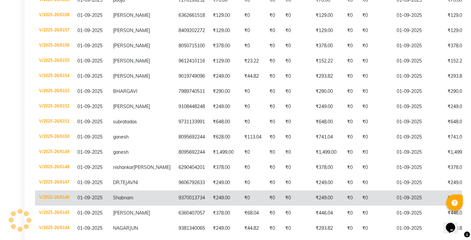
scroll to position [239, 0]
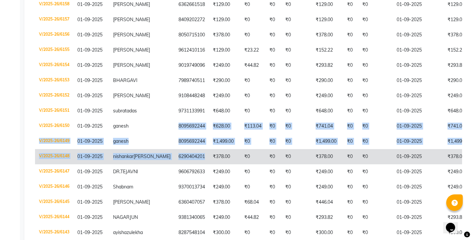
drag, startPoint x: 126, startPoint y: 70, endPoint x: 143, endPoint y: 105, distance: 39.0
click at [143, 105] on tbody "V/2025-26/6165 01-09-2025 Pravalika 9390213196 ₹678.66 ₹122.16 ₹0 ₹0 ₹800.82 ₹0…" at bounding box center [322, 80] width 575 height 380
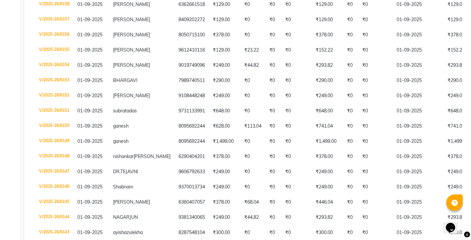
click at [4, 70] on div "Calendar Invoice Clients Leads Marketing Inventory Staff Reports Settings Compl…" at bounding box center [44, 37] width 89 height 518
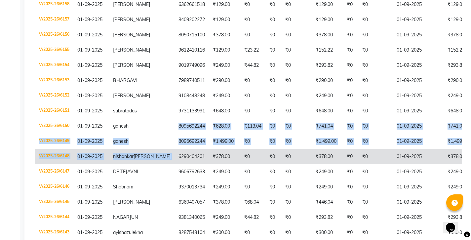
drag, startPoint x: 126, startPoint y: 69, endPoint x: 150, endPoint y: 91, distance: 32.0
click at [150, 91] on tbody "V/2025-26/6165 01-09-2025 Pravalika 9390213196 ₹678.66 ₹122.16 ₹0 ₹0 ₹800.82 ₹0…" at bounding box center [322, 80] width 575 height 380
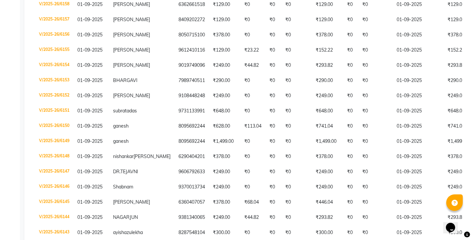
click at [12, 114] on div "Calendar Invoice Clients Leads Marketing Inventory Staff Reports Settings Compl…" at bounding box center [44, 37] width 89 height 518
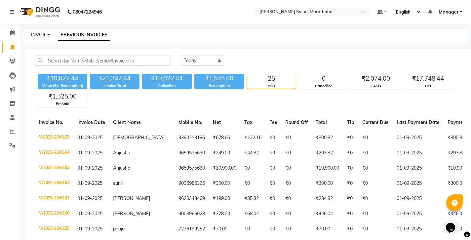
click at [40, 32] on link "INVOICE" at bounding box center [40, 35] width 19 height 6
select select "4783"
select select "service"
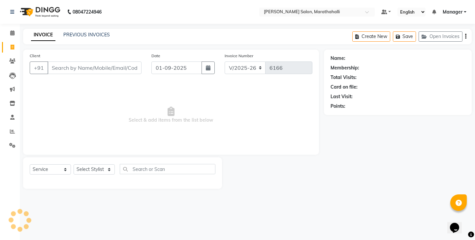
click at [80, 33] on link "PREVIOUS INVOICES" at bounding box center [86, 35] width 47 height 6
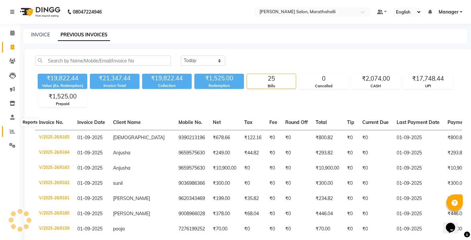
click at [11, 129] on icon at bounding box center [12, 131] width 5 height 5
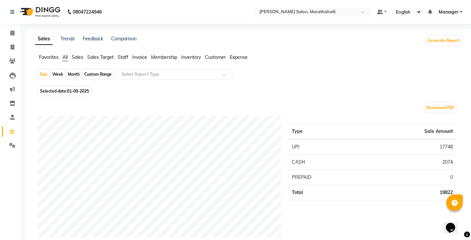
click at [118, 54] on span "Staff" at bounding box center [123, 57] width 11 height 6
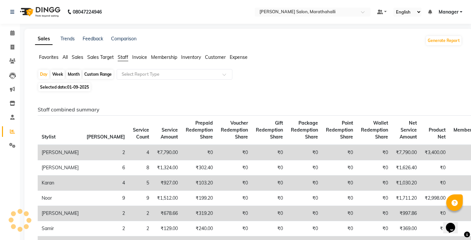
click at [72, 70] on div "Month" at bounding box center [73, 74] width 15 height 9
select select "9"
select select "2025"
click at [140, 71] on input "text" at bounding box center [167, 74] width 95 height 7
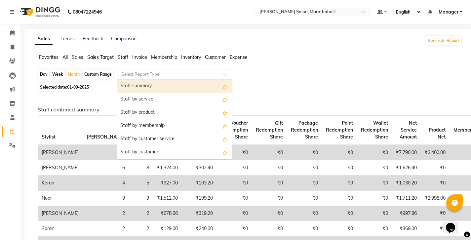
click at [129, 80] on div "Staff summary" at bounding box center [174, 86] width 115 height 13
select select "full_report"
select select "csv"
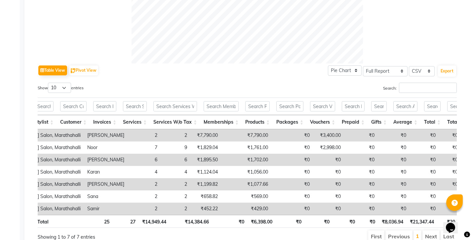
scroll to position [0, 56]
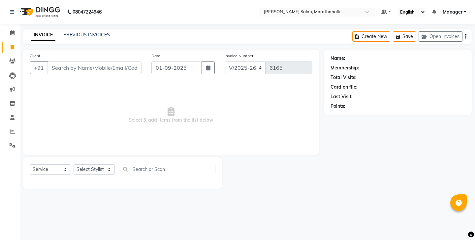
select select "4783"
select select "service"
click at [77, 32] on link "PREVIOUS INVOICES" at bounding box center [86, 35] width 47 height 6
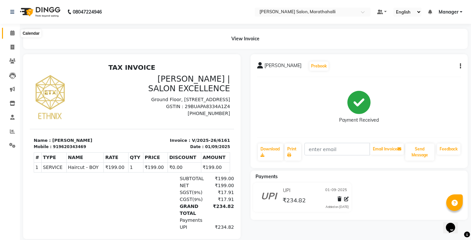
click at [10, 33] on span at bounding box center [13, 33] width 12 height 8
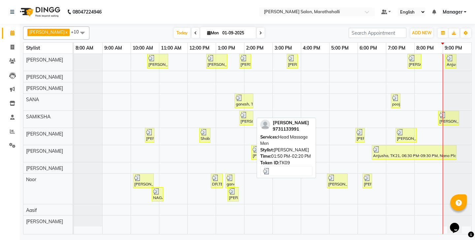
click at [247, 112] on img at bounding box center [244, 115] width 7 height 7
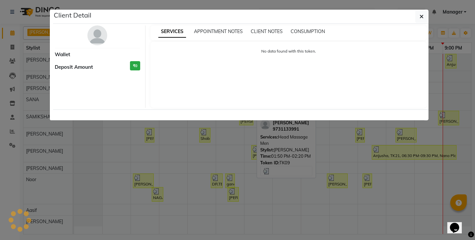
select select "3"
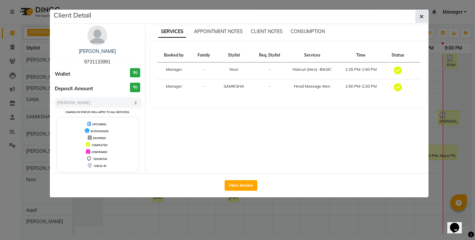
click at [423, 15] on icon "button" at bounding box center [422, 16] width 4 height 5
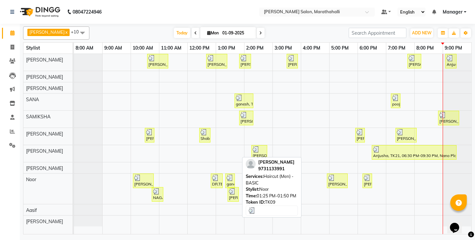
click at [230, 190] on img at bounding box center [232, 191] width 7 height 7
select select "3"
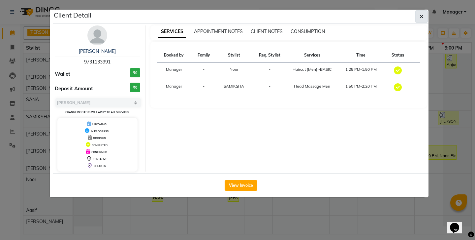
click at [421, 13] on button "button" at bounding box center [422, 16] width 13 height 13
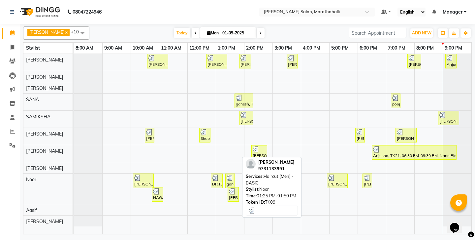
click at [233, 189] on img at bounding box center [232, 191] width 7 height 7
select select "3"
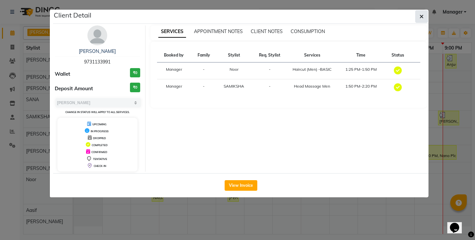
click at [426, 14] on button "button" at bounding box center [422, 16] width 13 height 13
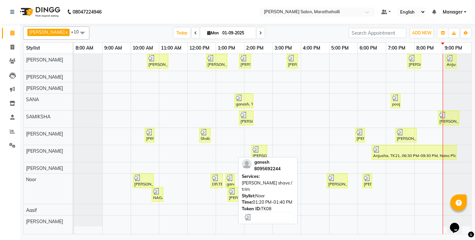
click at [231, 177] on img at bounding box center [230, 177] width 7 height 7
select select "3"
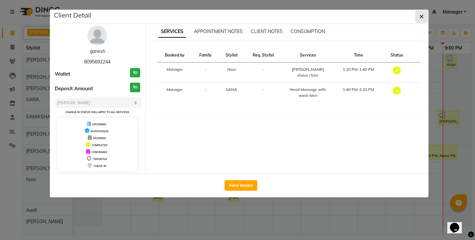
click at [422, 14] on icon "button" at bounding box center [422, 16] width 4 height 5
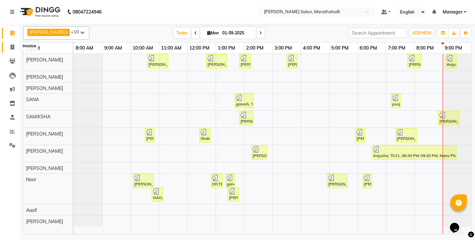
click at [13, 45] on icon at bounding box center [13, 47] width 4 height 5
select select "service"
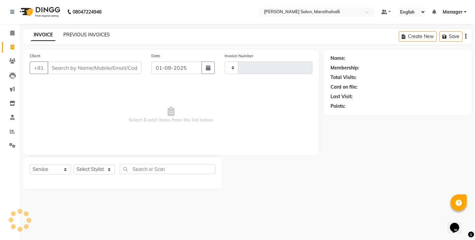
type input "6166"
select select "4783"
click at [79, 34] on link "PREVIOUS INVOICES" at bounding box center [86, 35] width 47 height 6
